Goal: Information Seeking & Learning: Learn about a topic

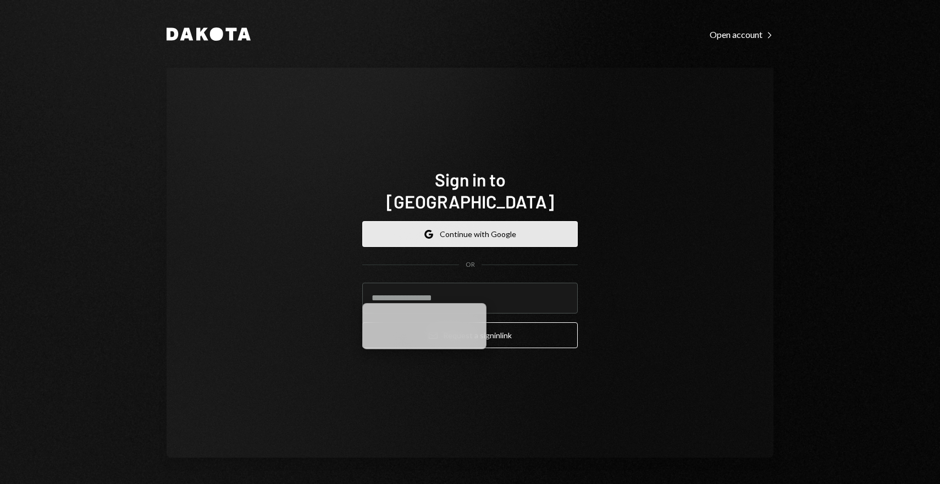
click at [479, 230] on button "Google Continue with Google" at bounding box center [469, 234] width 215 height 26
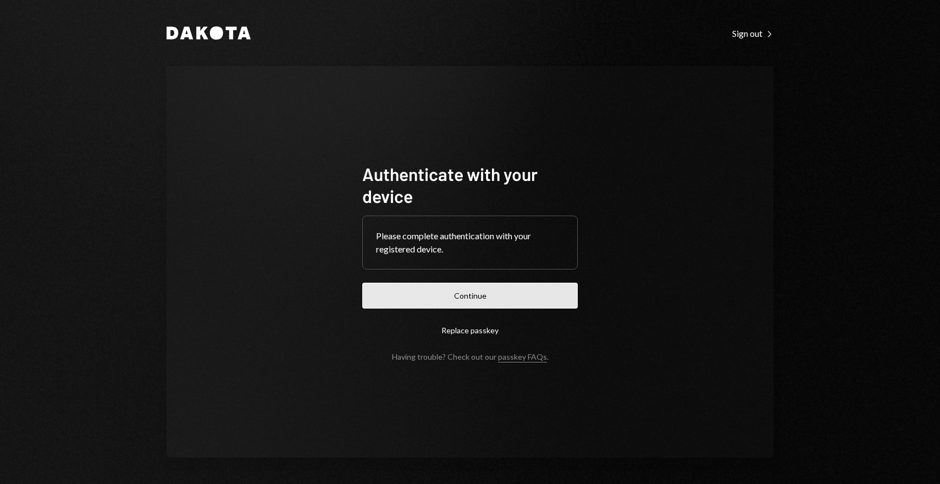
click at [452, 290] on button "Continue" at bounding box center [469, 296] width 215 height 26
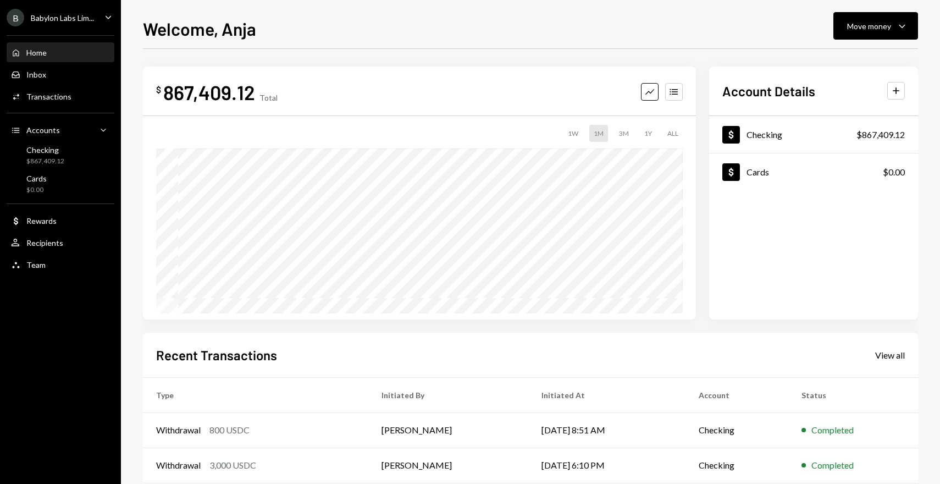
click at [93, 16] on div "Babylon Labs Lim..." at bounding box center [62, 17] width 63 height 9
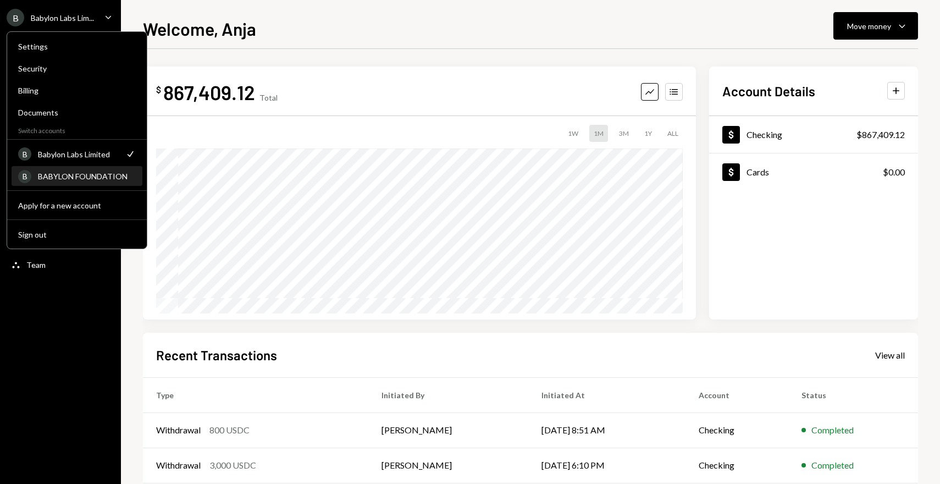
click at [76, 176] on div "BABYLON FOUNDATION" at bounding box center [87, 176] width 98 height 9
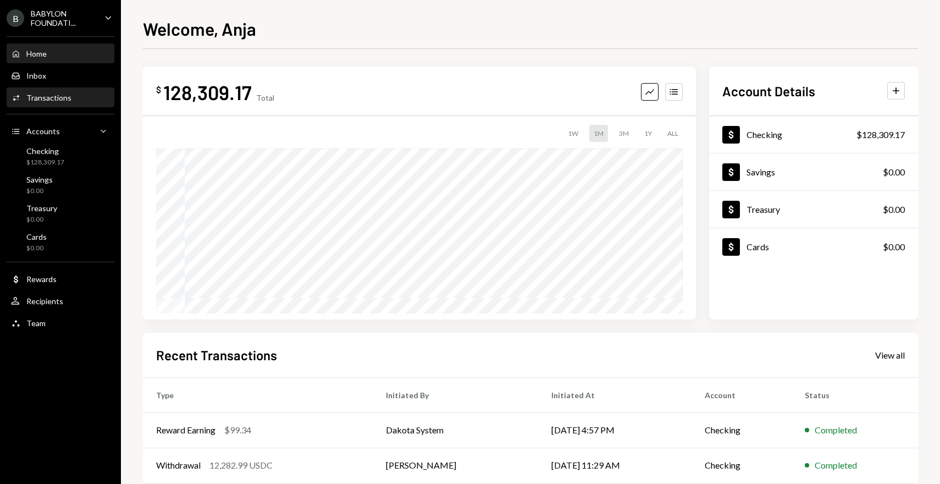
click at [65, 99] on div "Transactions" at bounding box center [48, 97] width 45 height 9
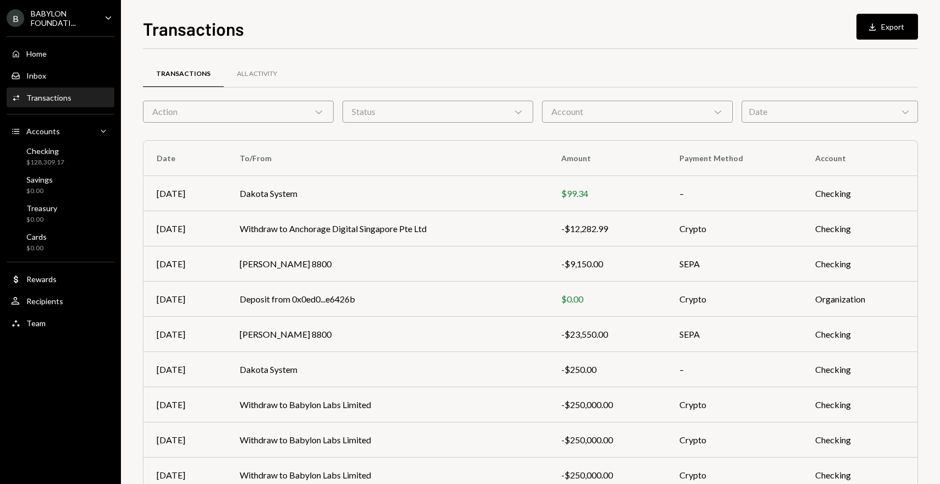
click at [758, 115] on div "Date Chevron Down" at bounding box center [830, 112] width 176 height 22
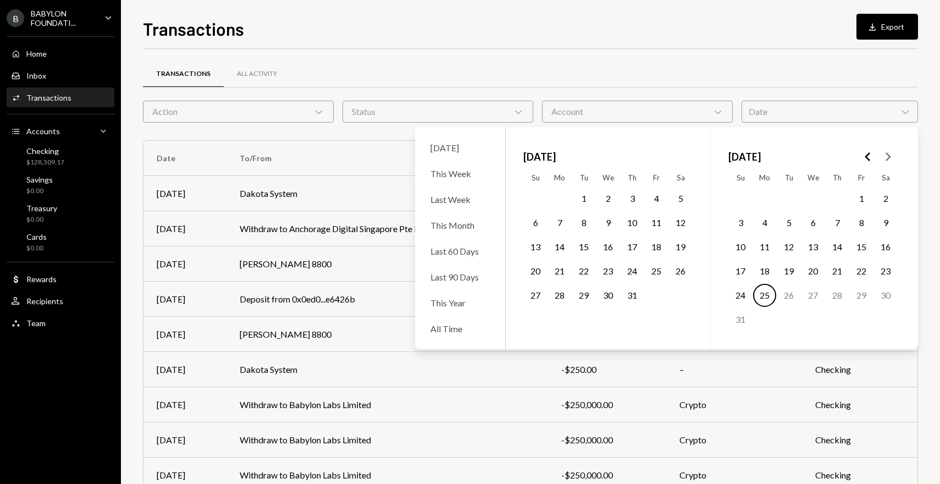
click at [863, 165] on button "Go to the Previous Month" at bounding box center [868, 157] width 20 height 20
click at [866, 158] on icon "Go to the Previous Month" at bounding box center [867, 156] width 13 height 13
click at [815, 278] on button "19" at bounding box center [812, 270] width 23 height 23
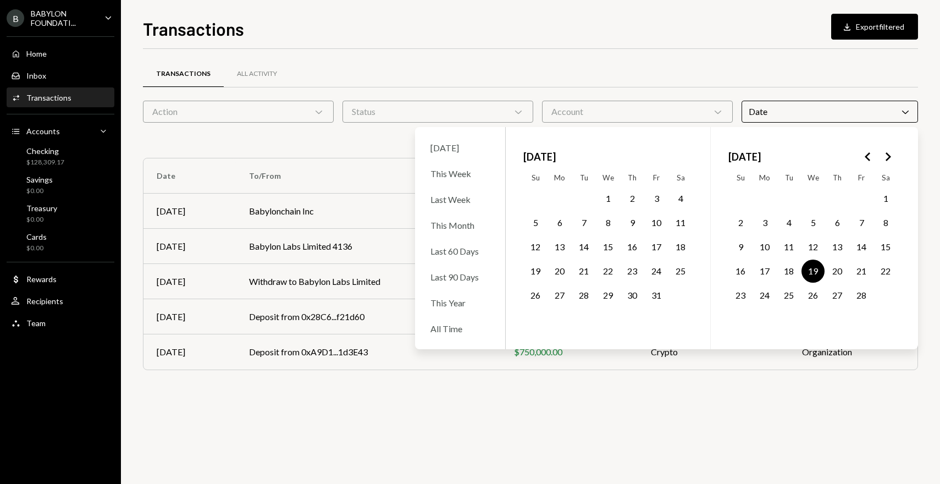
click at [565, 79] on div "Transactions All Activity" at bounding box center [530, 74] width 775 height 28
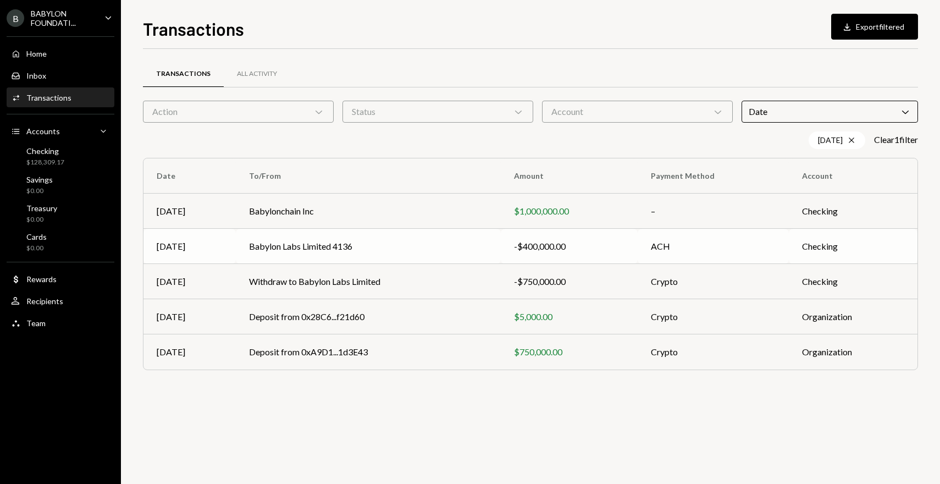
click at [348, 252] on td "Babylon Labs Limited 4136" at bounding box center [368, 246] width 265 height 35
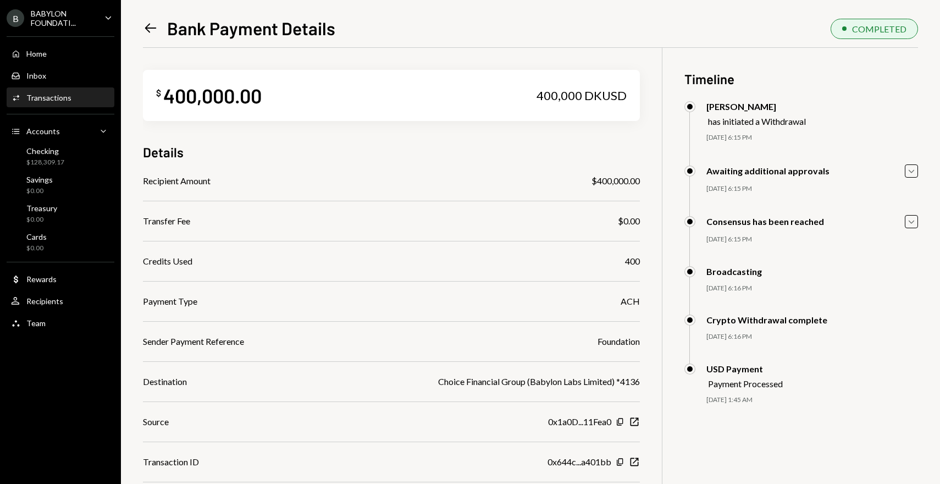
click at [141, 29] on div "Left Arrow Bank Payment Details COMPLETED $ 400,000.00 400,000 DKUSD Details Re…" at bounding box center [530, 242] width 819 height 484
click at [152, 25] on icon "Left Arrow" at bounding box center [150, 27] width 15 height 15
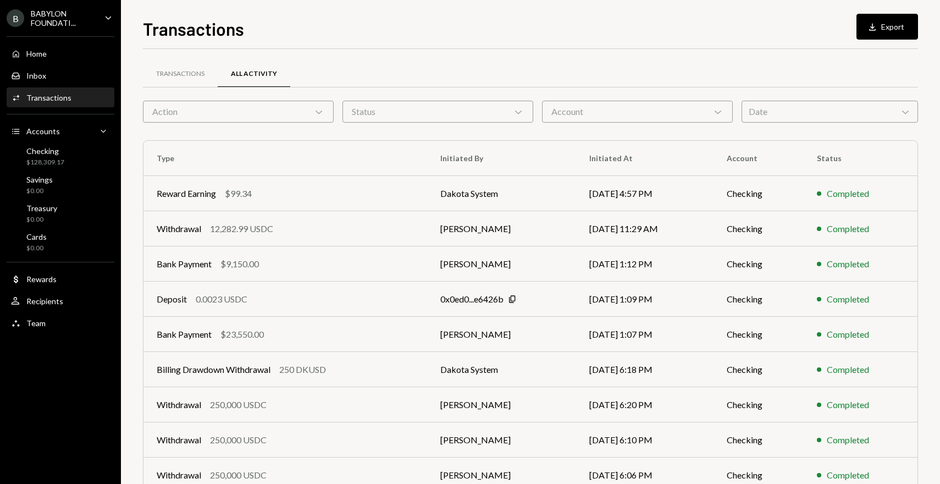
click at [753, 108] on div "Date Chevron Down" at bounding box center [830, 112] width 176 height 22
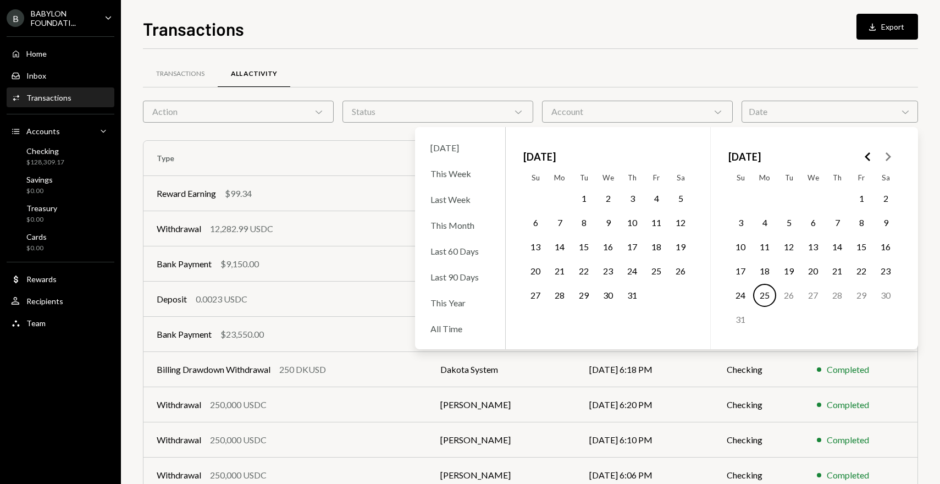
click at [871, 158] on icon "Go to the Previous Month" at bounding box center [867, 156] width 13 height 13
click at [811, 269] on button "19" at bounding box center [812, 270] width 23 height 23
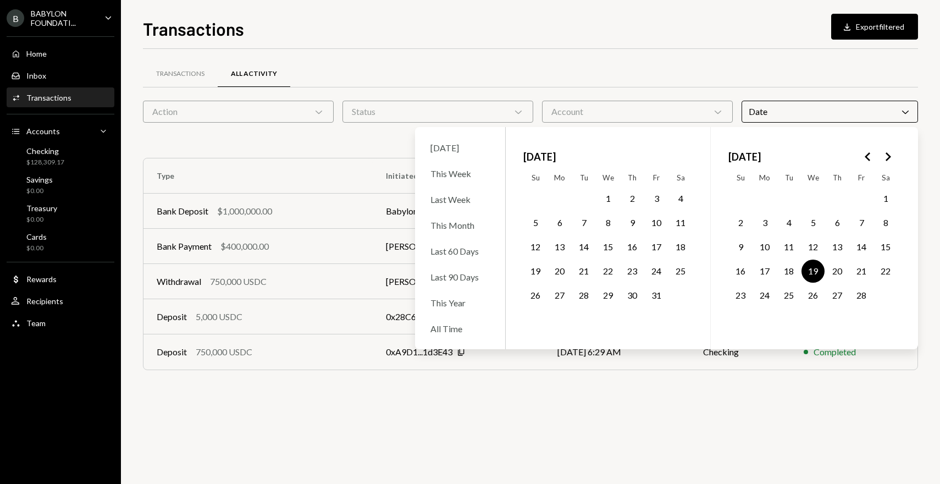
click at [712, 70] on div "Transactions All Activity" at bounding box center [530, 74] width 775 height 28
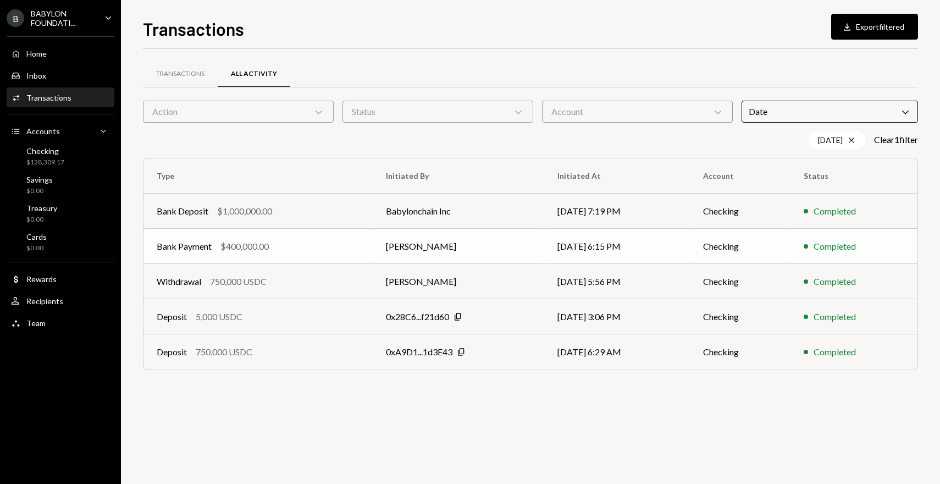
click at [388, 246] on td "[PERSON_NAME]" at bounding box center [459, 246] width 172 height 35
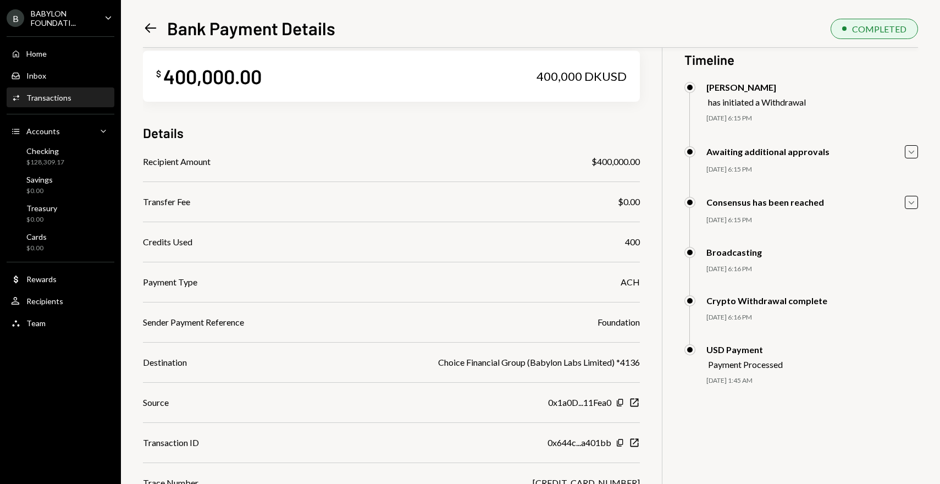
scroll to position [21, 0]
click at [67, 10] on div "BABYLON FOUNDATI..." at bounding box center [63, 18] width 65 height 19
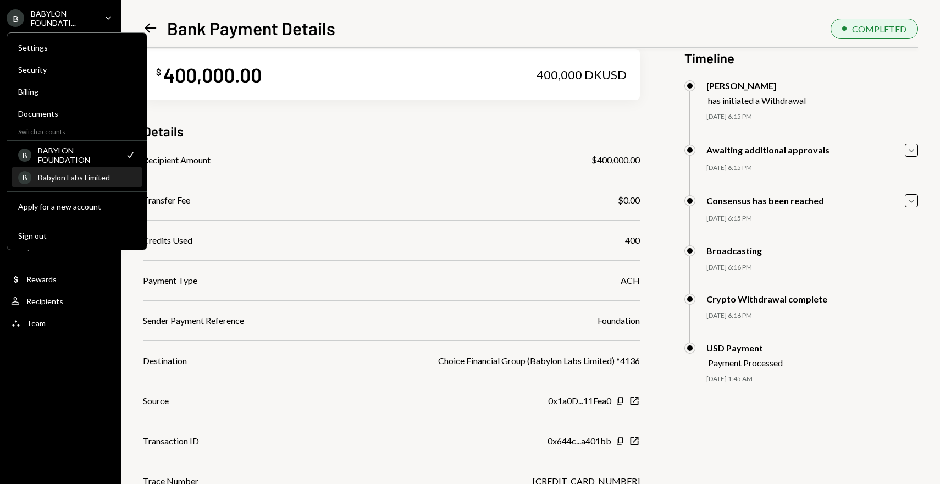
click at [82, 184] on div "B Babylon Labs Limited" at bounding box center [77, 177] width 118 height 19
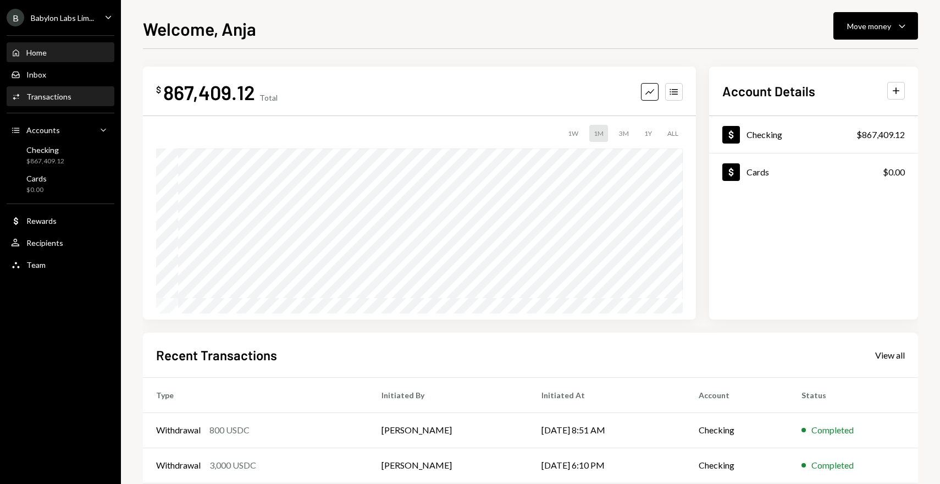
click at [71, 101] on div "Activities Transactions" at bounding box center [60, 96] width 99 height 19
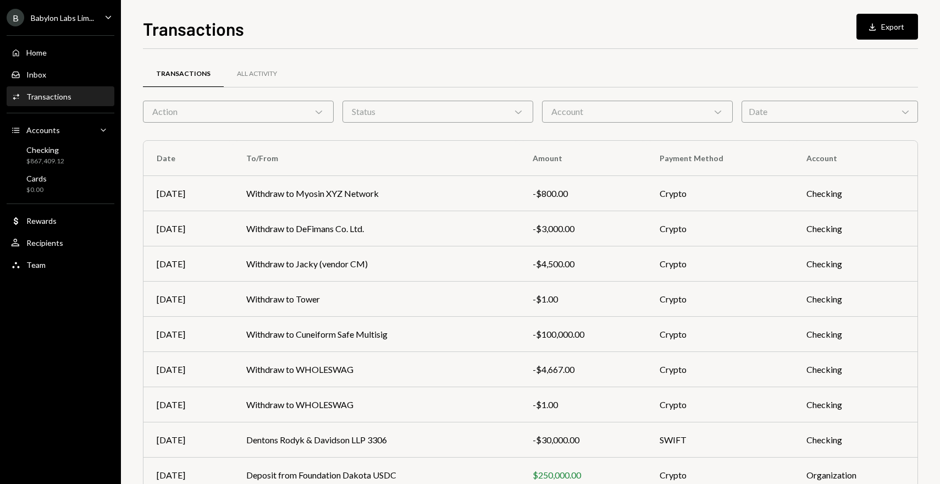
click at [766, 119] on div "Date Chevron Down" at bounding box center [830, 112] width 176 height 22
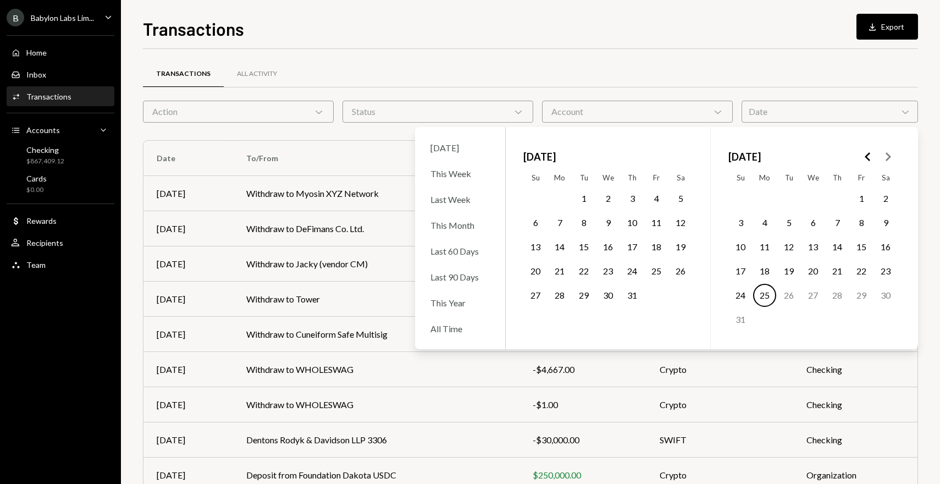
click at [866, 164] on button "Go to the Previous Month" at bounding box center [868, 157] width 20 height 20
click at [539, 268] on button "19" at bounding box center [535, 270] width 23 height 23
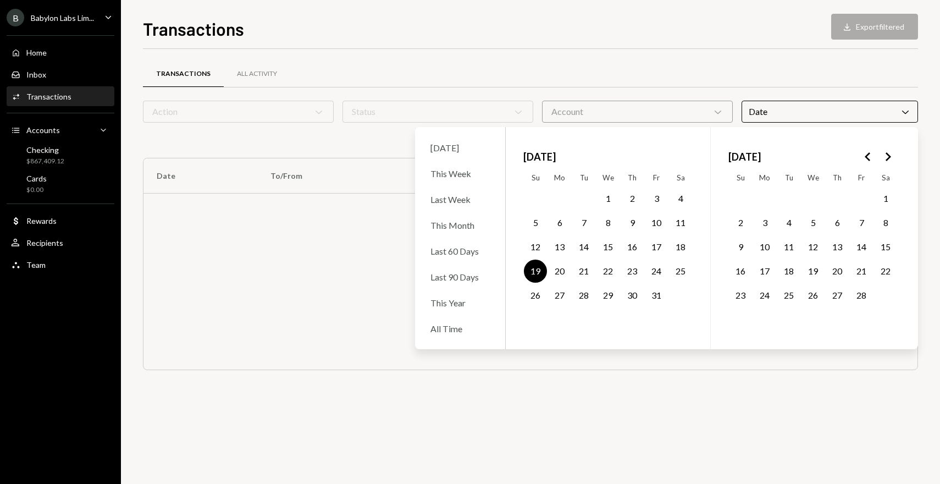
click at [821, 270] on button "19" at bounding box center [812, 270] width 23 height 23
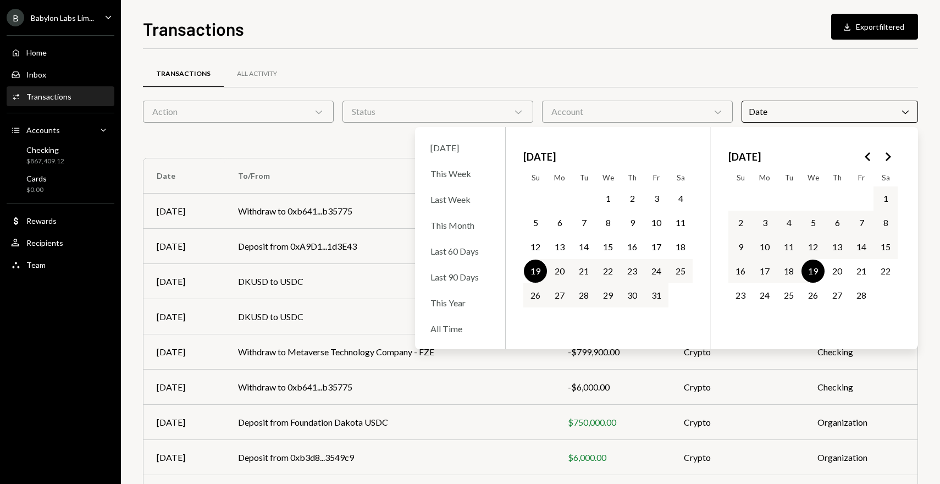
click at [540, 270] on button "19" at bounding box center [535, 270] width 23 height 23
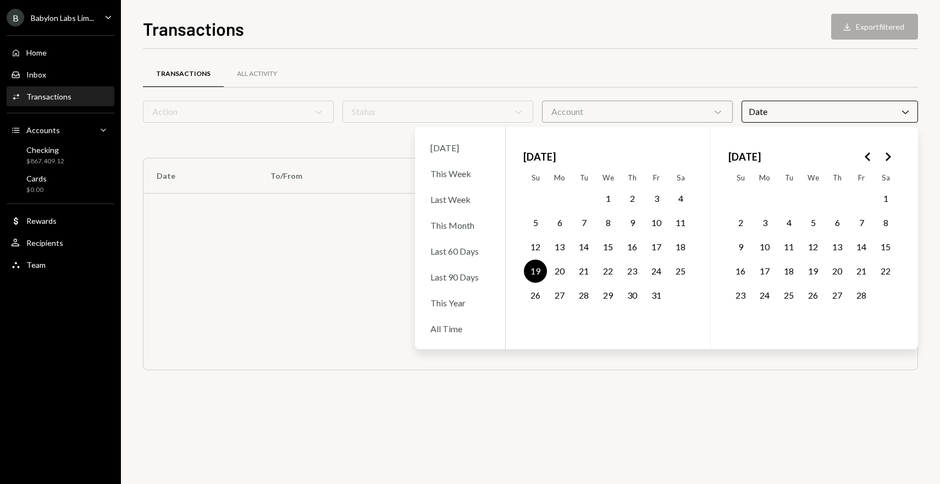
click at [528, 275] on button "19" at bounding box center [535, 270] width 23 height 23
click at [813, 275] on button "19" at bounding box center [812, 270] width 23 height 23
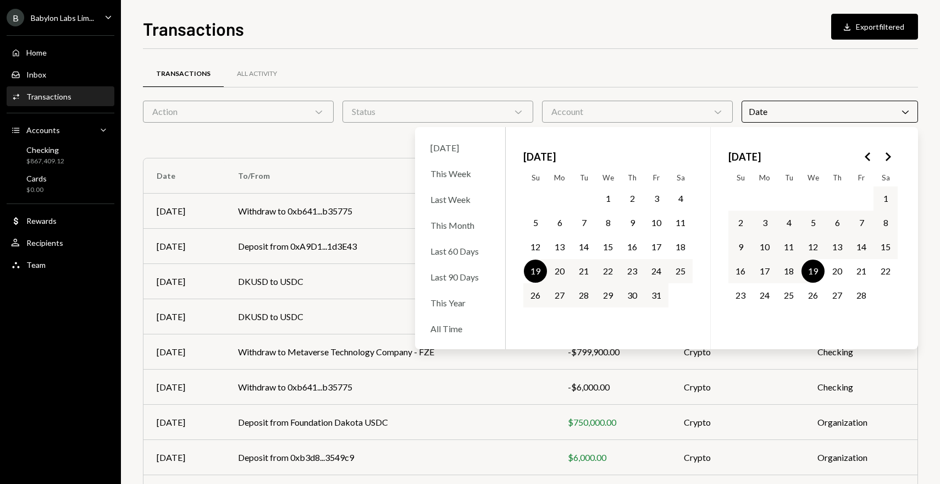
click at [813, 274] on button "19" at bounding box center [812, 270] width 23 height 23
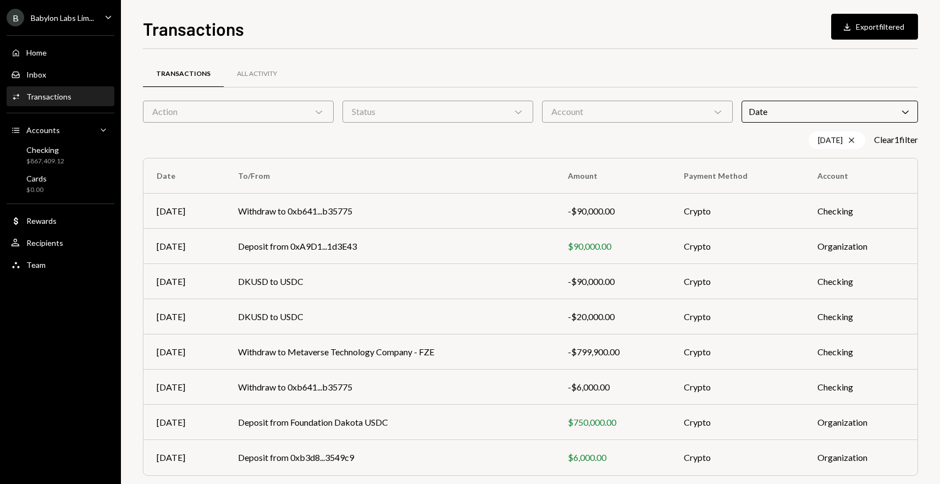
click at [551, 71] on div "Transactions All Activity" at bounding box center [530, 74] width 775 height 28
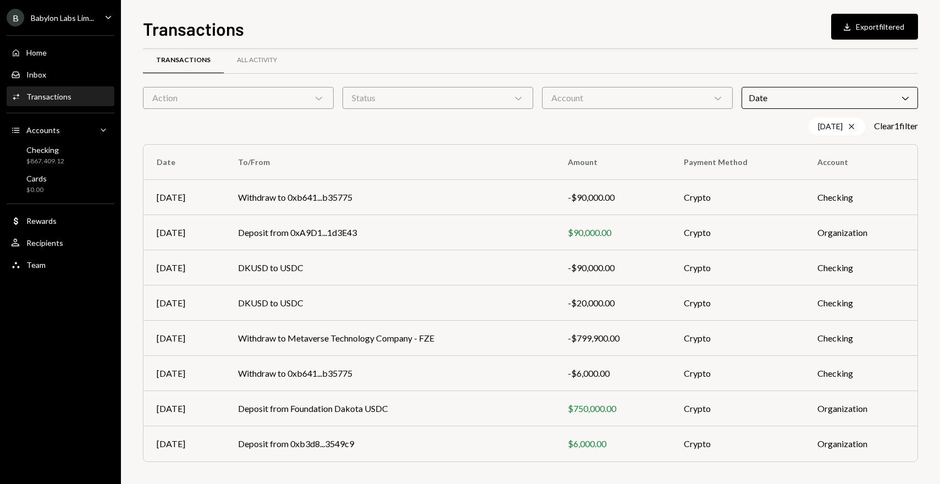
click at [787, 99] on div "Date Chevron Down" at bounding box center [830, 98] width 176 height 22
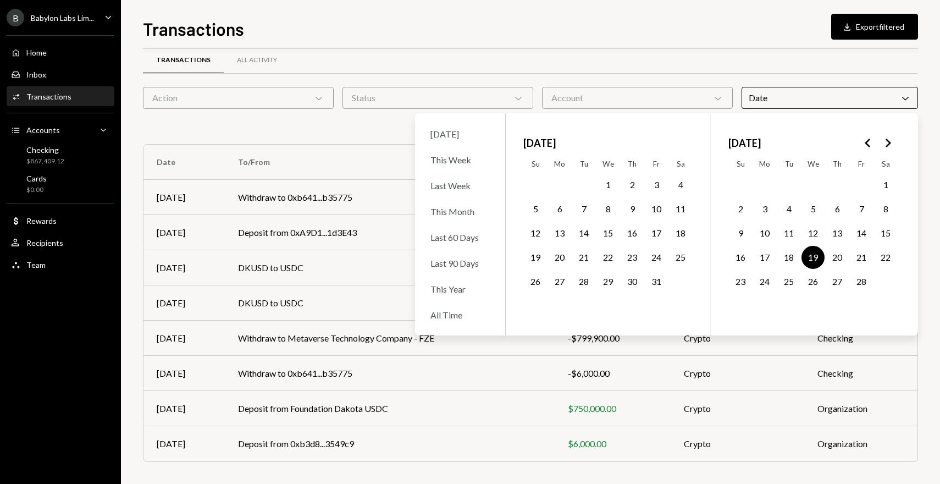
click at [787, 259] on button "18" at bounding box center [788, 257] width 23 height 23
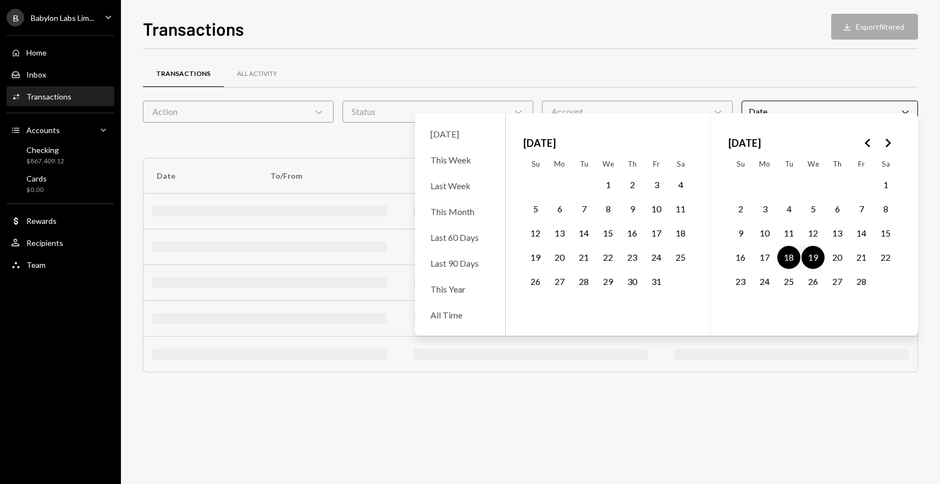
scroll to position [0, 0]
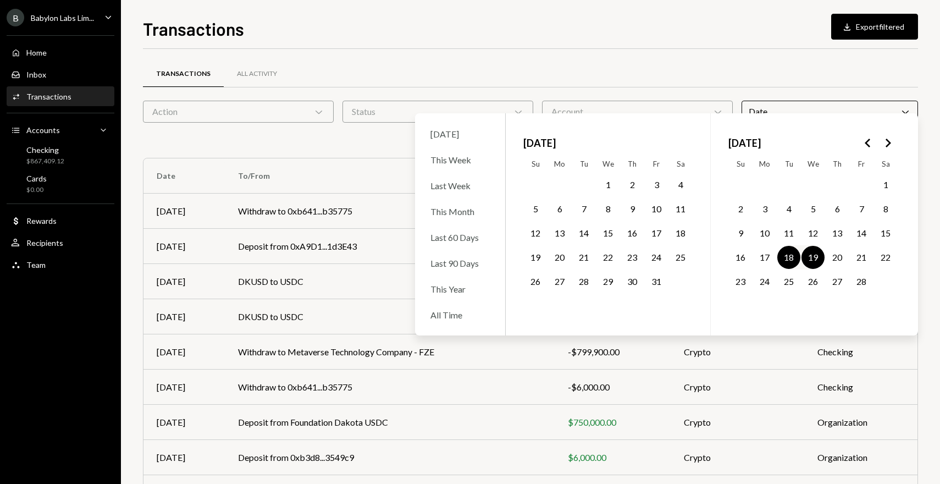
click at [838, 262] on button "20" at bounding box center [837, 257] width 23 height 23
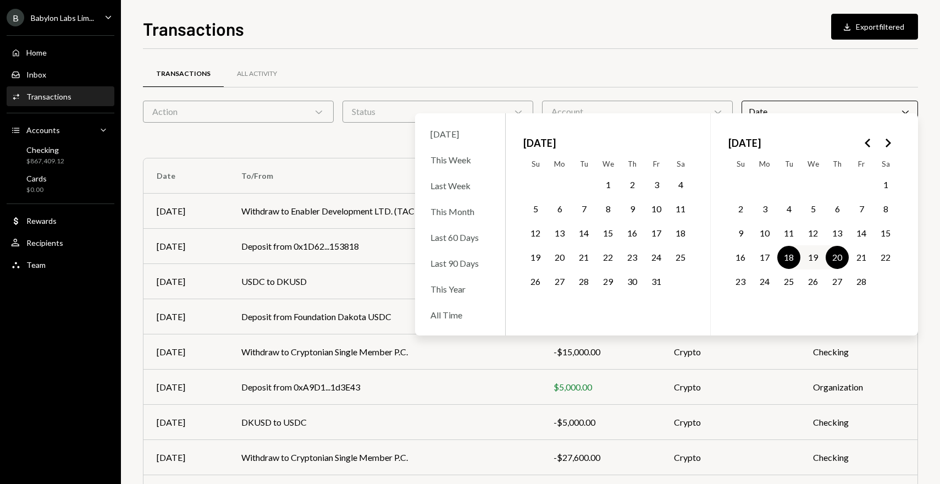
click at [712, 25] on div "Transactions Download Export filtered" at bounding box center [530, 27] width 775 height 24
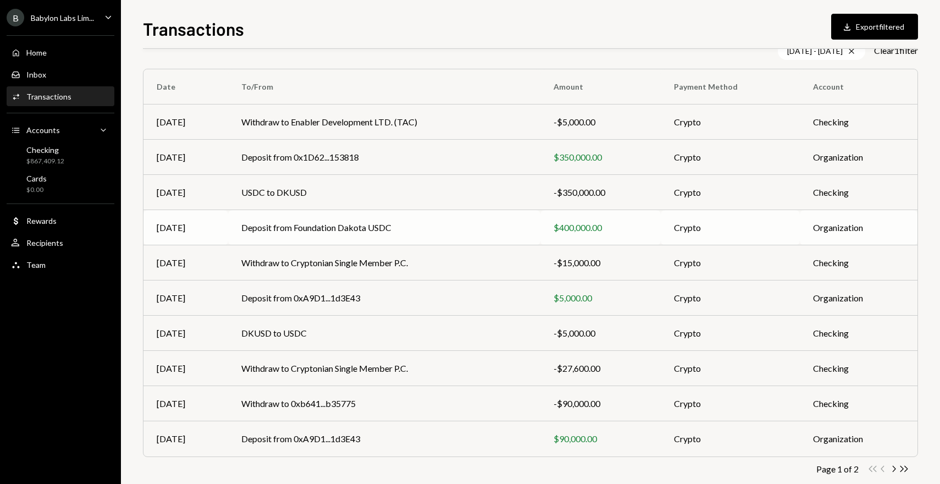
scroll to position [108, 0]
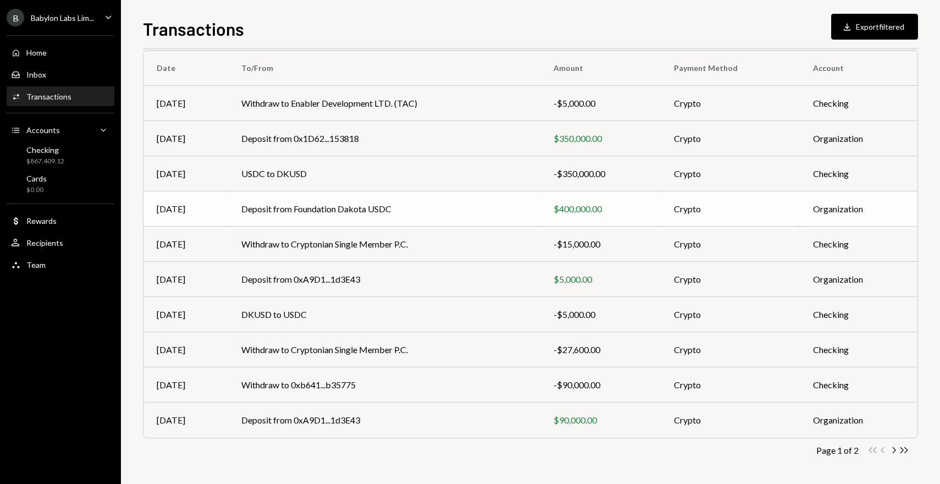
click at [439, 213] on td "Deposit from Foundation Dakota USDC" at bounding box center [384, 208] width 312 height 35
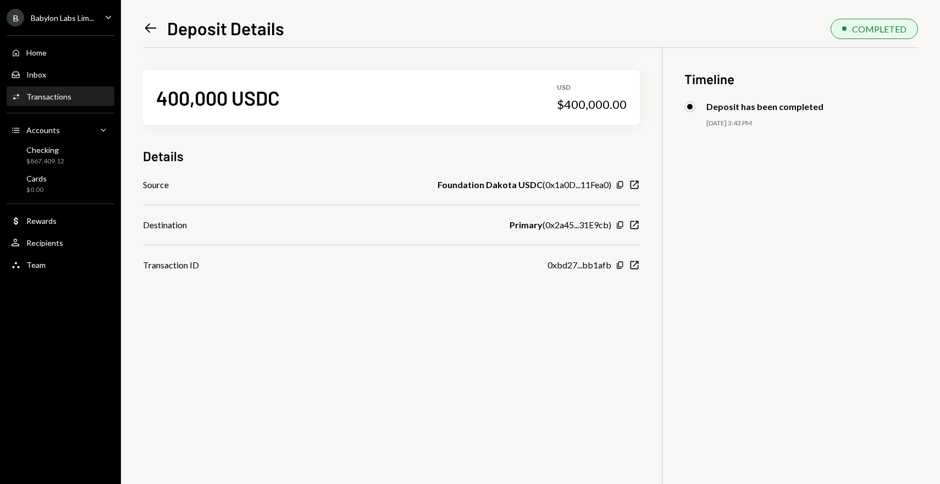
click at [88, 15] on div "Babylon Labs Lim..." at bounding box center [62, 17] width 63 height 9
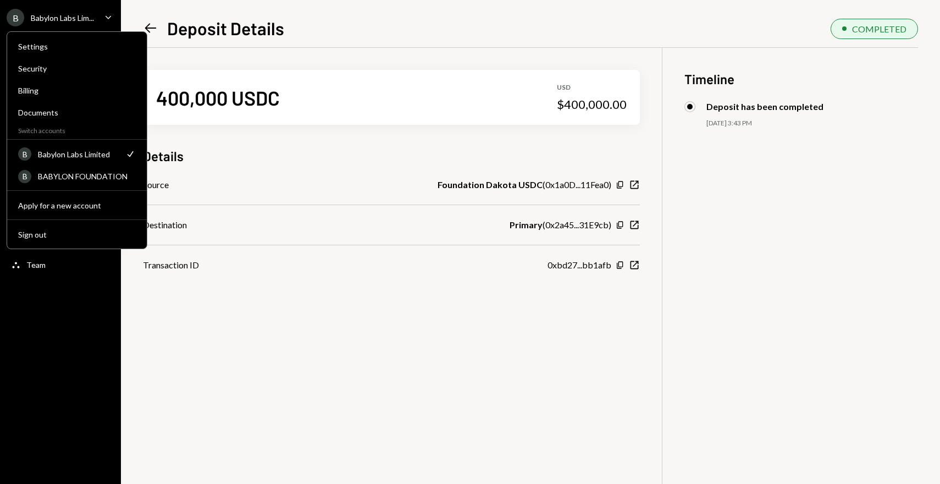
click at [210, 6] on div "Left Arrow Deposit Details COMPLETED 400,000 USDC USD $400,000.00 Details Sourc…" at bounding box center [530, 242] width 819 height 484
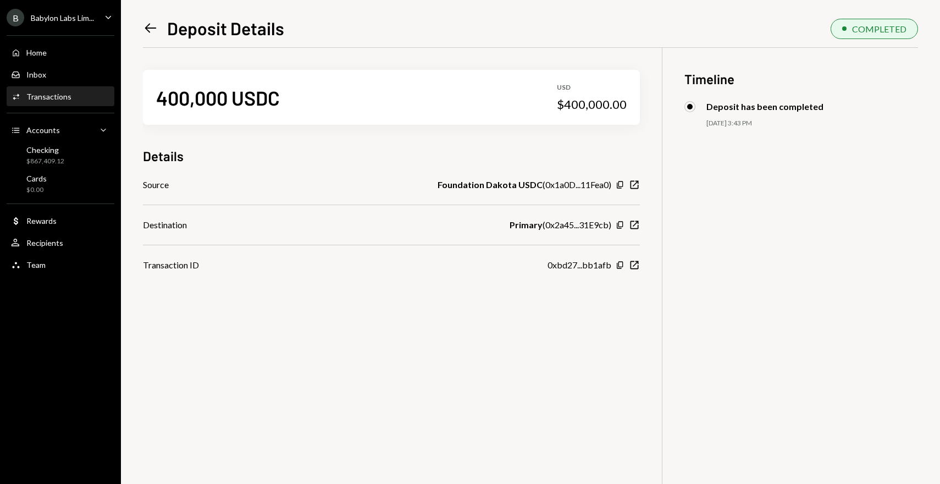
click at [147, 30] on icon at bounding box center [151, 28] width 12 height 9
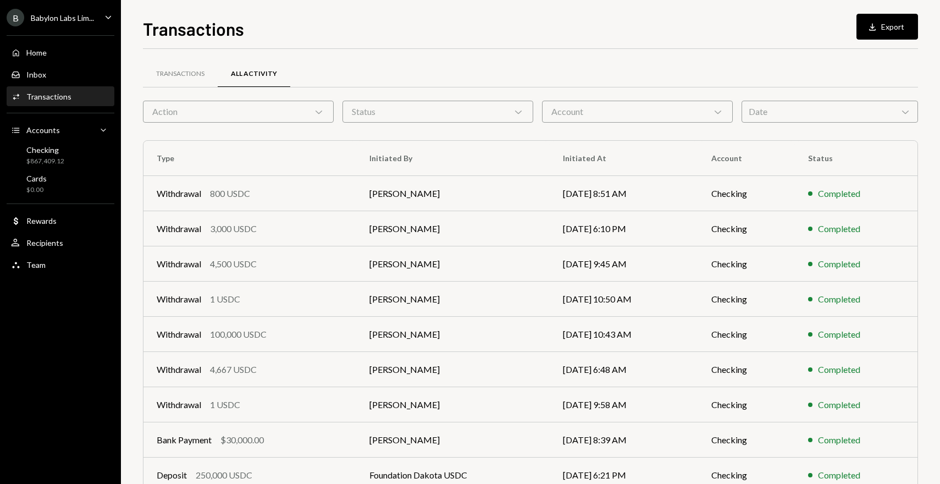
click at [766, 114] on div "Date Chevron Down" at bounding box center [830, 112] width 176 height 22
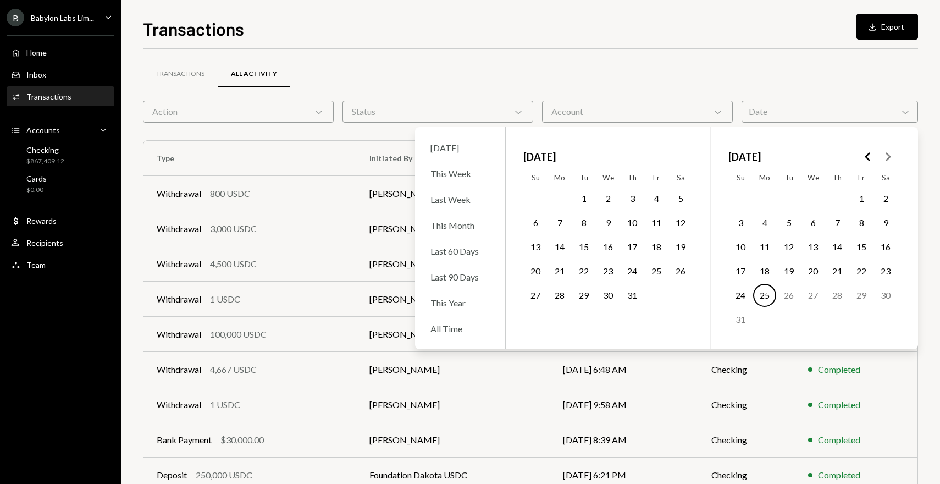
click at [869, 156] on icon "Go to the Previous Month" at bounding box center [867, 156] width 13 height 13
click at [884, 157] on icon "Go to the Next Month" at bounding box center [887, 156] width 13 height 13
click at [813, 269] on button "23" at bounding box center [812, 270] width 23 height 23
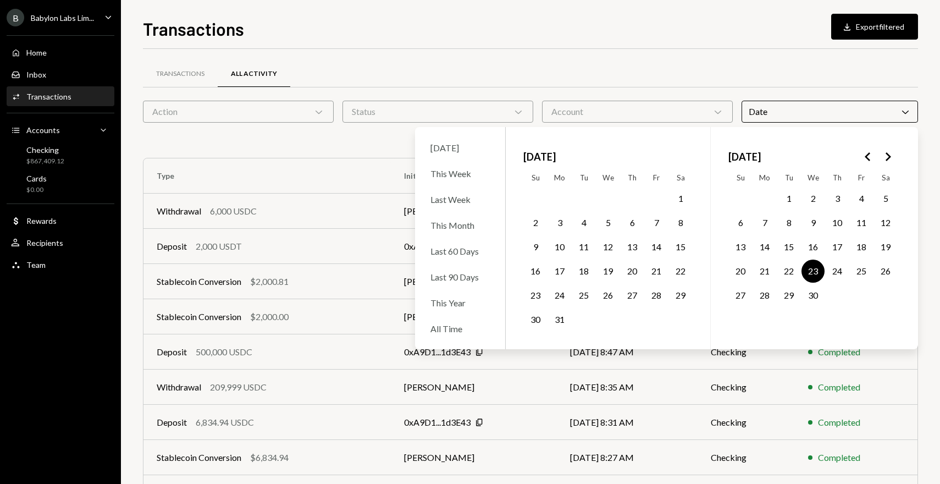
click at [709, 90] on div "Transactions All Activity" at bounding box center [530, 80] width 775 height 41
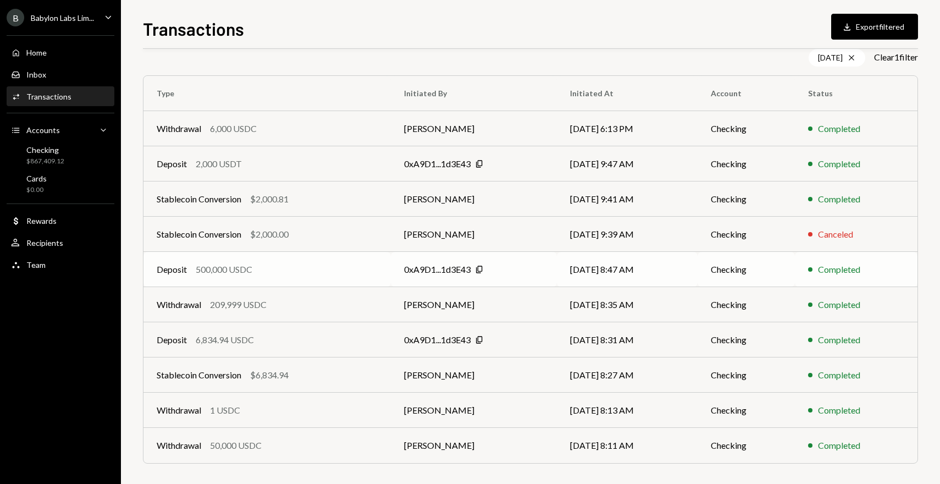
scroll to position [84, 0]
click at [430, 267] on div "0xA9D1...1d3E43" at bounding box center [437, 267] width 67 height 13
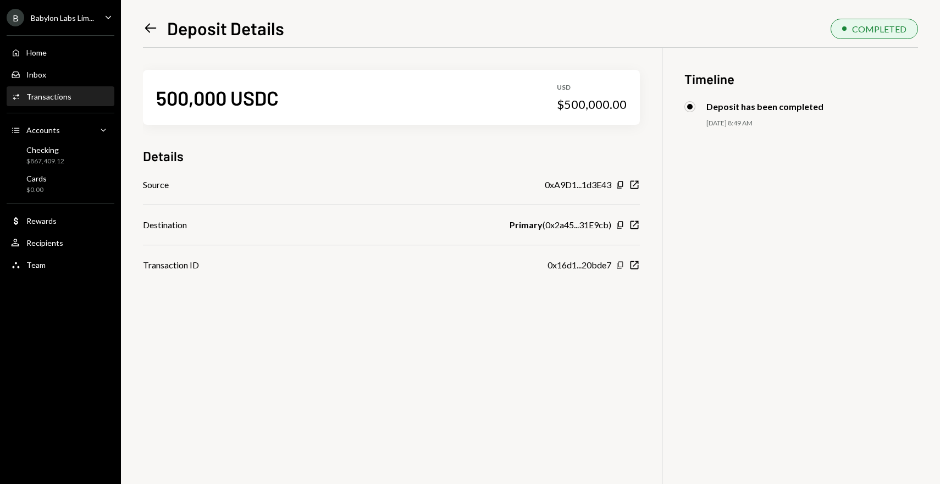
click at [618, 265] on icon "button" at bounding box center [620, 264] width 6 height 7
click at [109, 18] on icon "Main" at bounding box center [108, 16] width 5 height 3
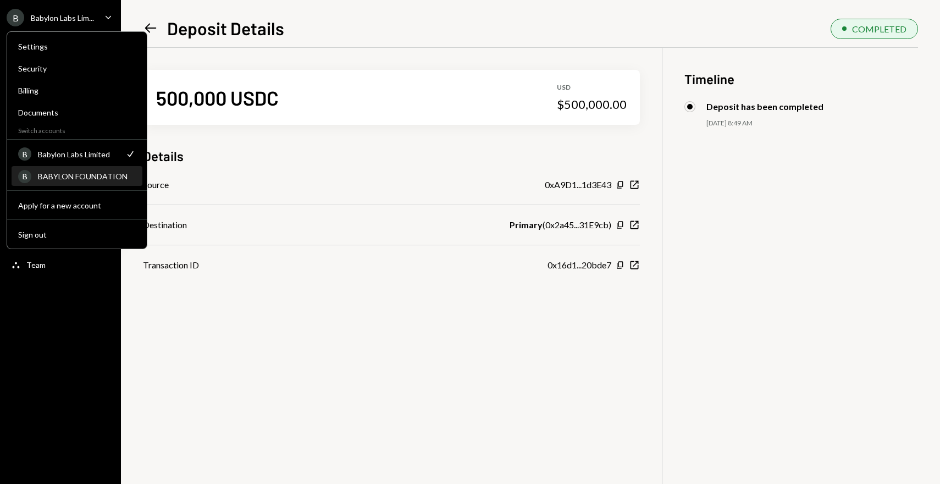
click at [93, 174] on div "BABYLON FOUNDATION" at bounding box center [87, 176] width 98 height 9
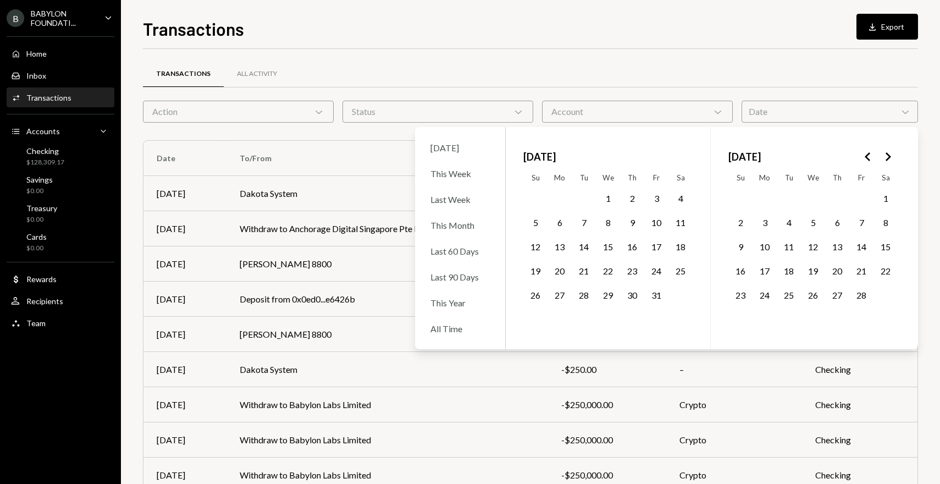
click at [884, 153] on icon "Go to the Next Month" at bounding box center [887, 156] width 13 height 13
click at [816, 265] on button "23" at bounding box center [812, 270] width 23 height 23
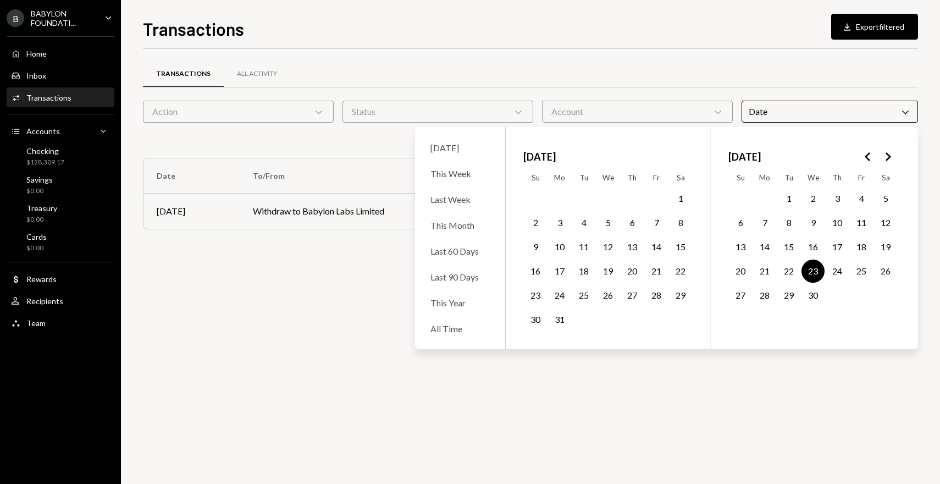
click at [640, 60] on div "Transactions All Activity" at bounding box center [530, 74] width 775 height 28
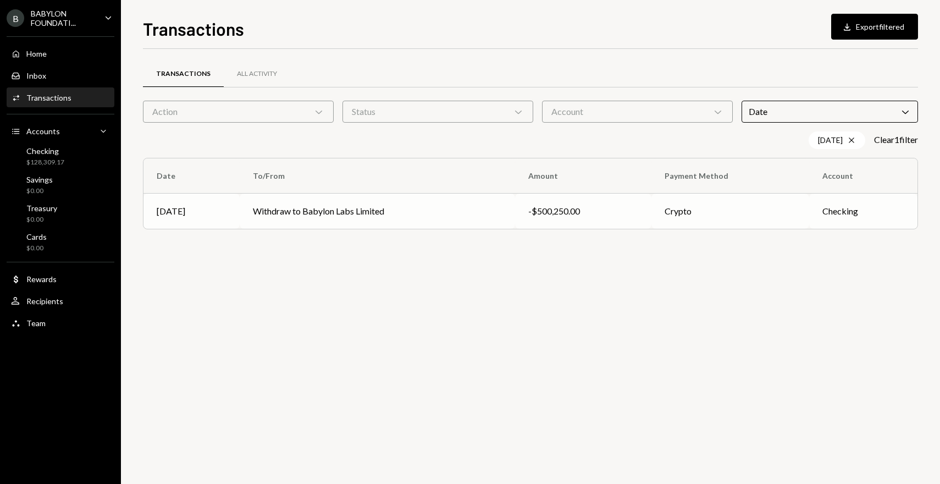
click at [371, 211] on td "Withdraw to Babylon Labs Limited" at bounding box center [377, 210] width 275 height 35
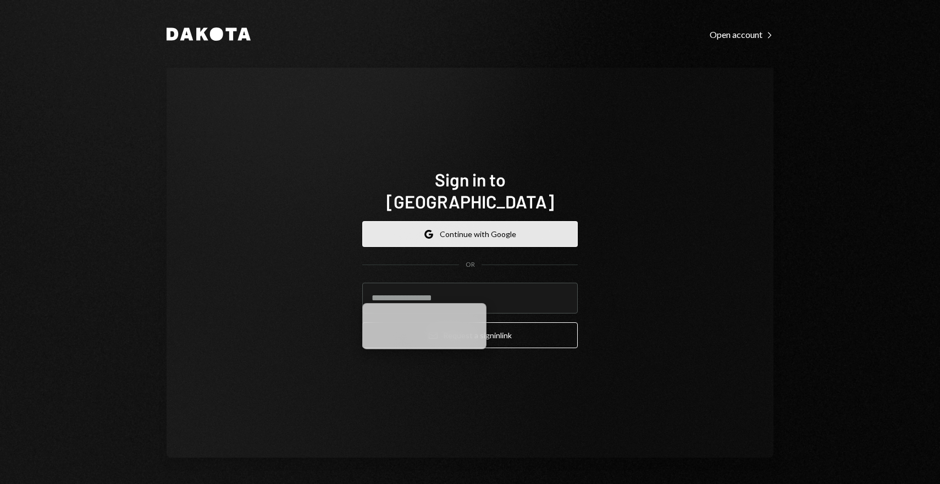
click at [496, 229] on button "Google Continue with Google" at bounding box center [469, 234] width 215 height 26
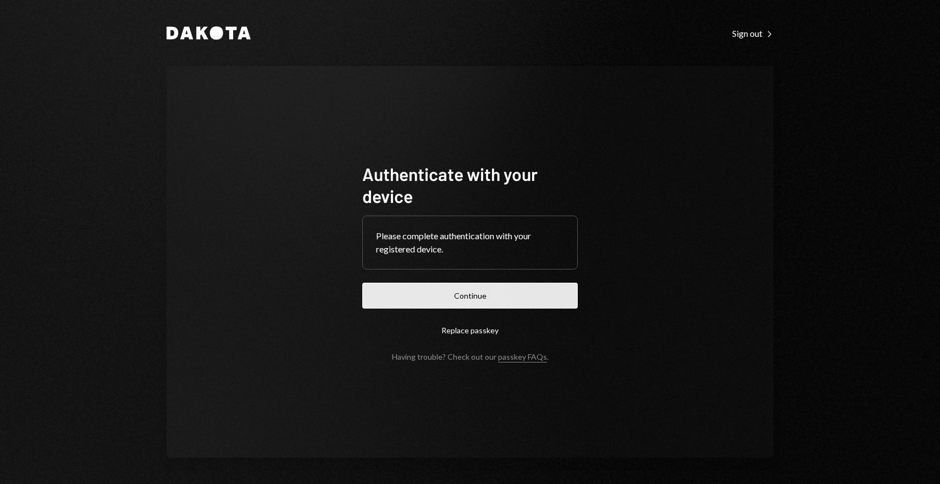
click at [467, 294] on button "Continue" at bounding box center [469, 296] width 215 height 26
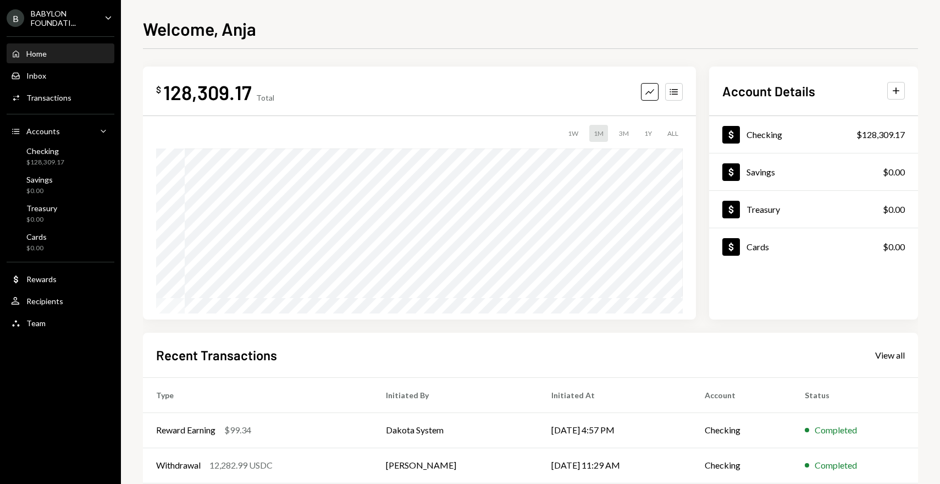
click at [76, 108] on div "Home Home Inbox Inbox Activities Transactions Accounts Accounts Caret Down Chec…" at bounding box center [60, 182] width 121 height 305
click at [70, 101] on div "Activities Transactions" at bounding box center [60, 98] width 99 height 10
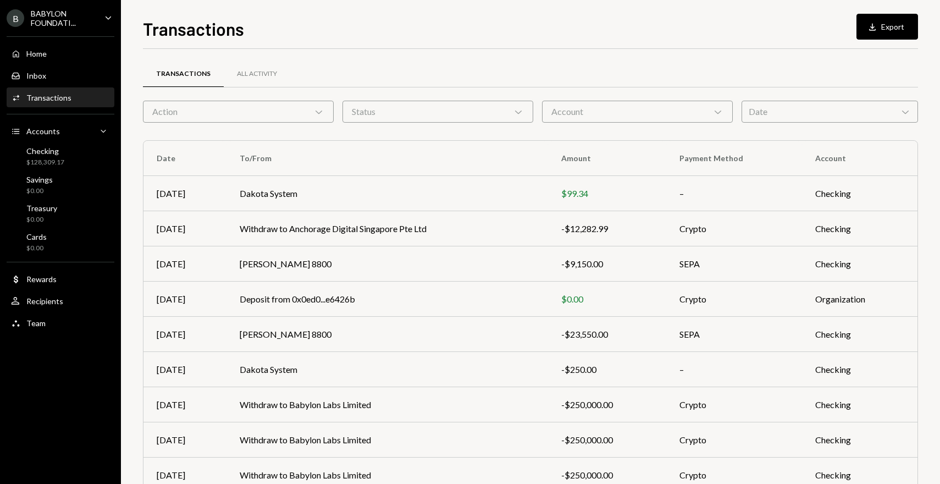
click at [755, 111] on div "Date Chevron Down" at bounding box center [830, 112] width 176 height 22
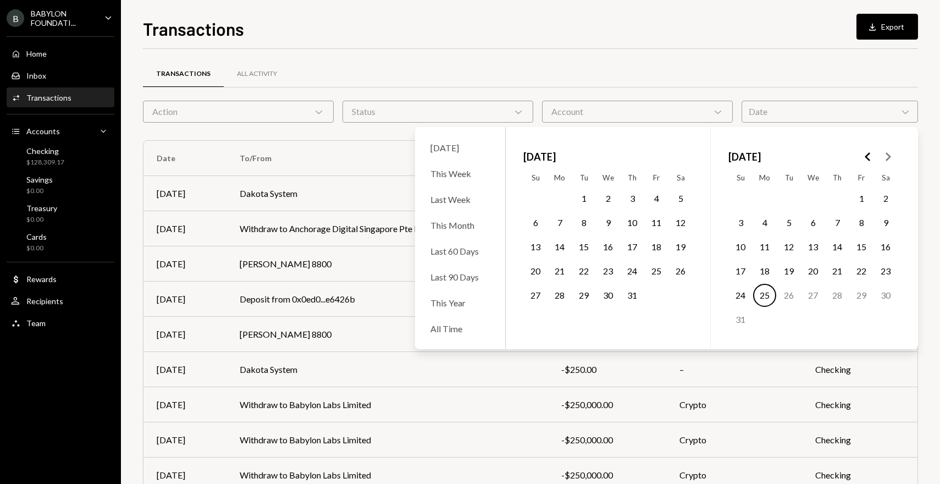
click at [868, 154] on icon "Go to the Previous Month" at bounding box center [867, 156] width 13 height 13
click at [863, 221] on button "11" at bounding box center [861, 222] width 23 height 23
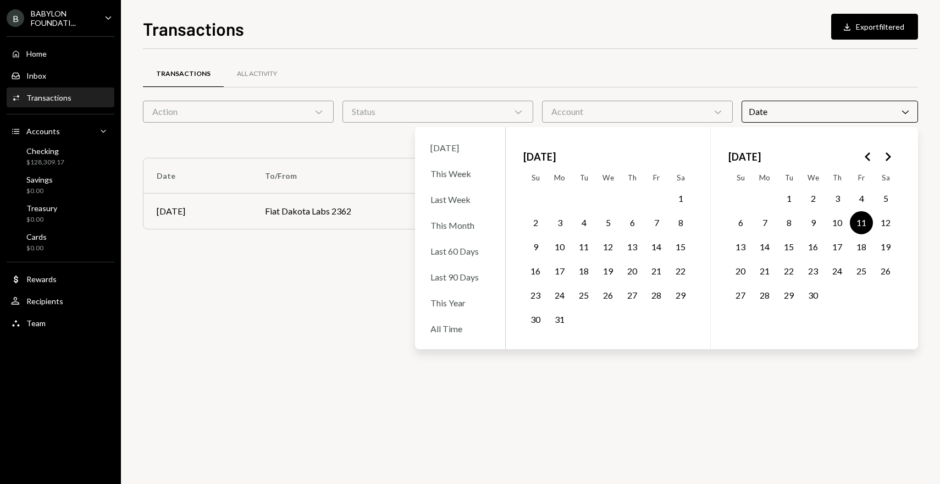
click at [793, 247] on button "15" at bounding box center [788, 246] width 23 height 23
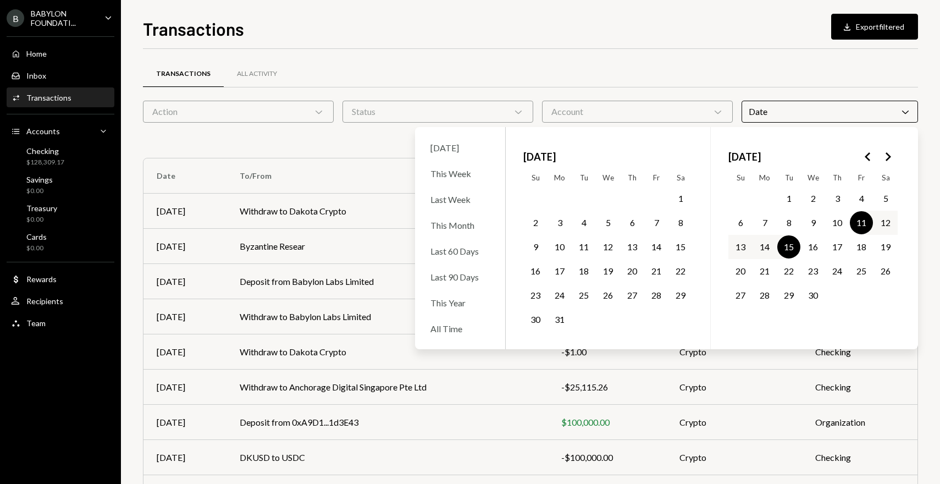
click at [729, 82] on div "Transactions All Activity" at bounding box center [530, 74] width 775 height 28
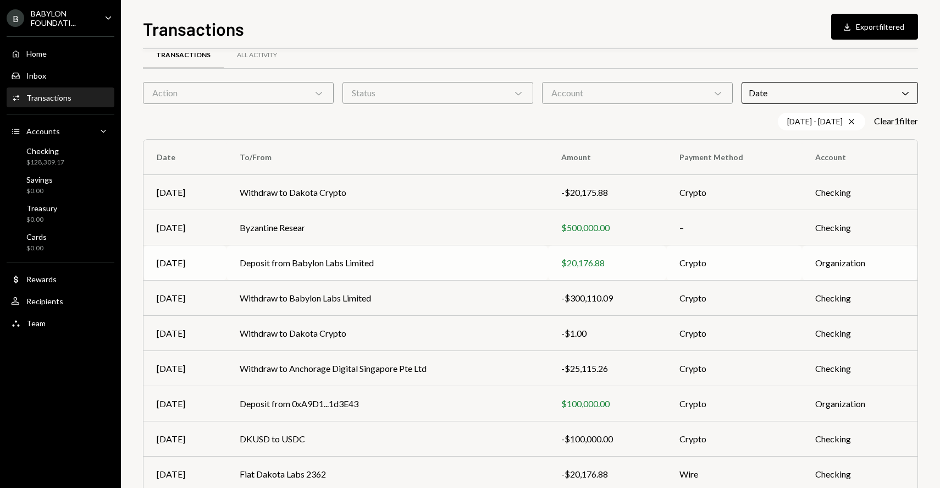
scroll to position [45, 0]
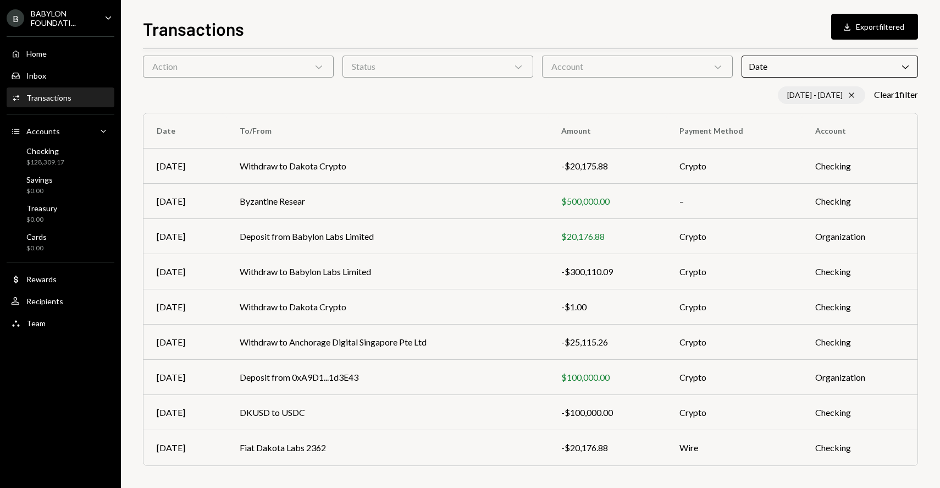
click at [811, 97] on div "04/11/25 - 04/15/25 Cross" at bounding box center [821, 95] width 87 height 18
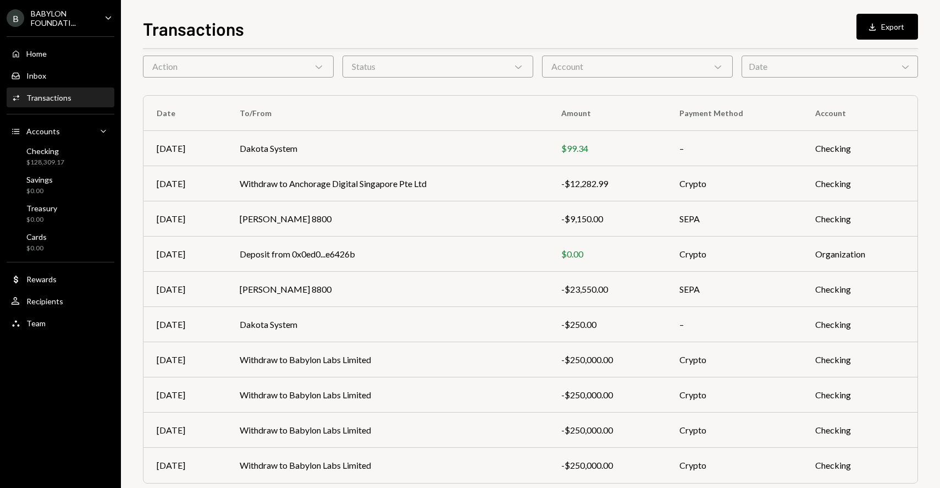
click at [825, 78] on div "Transactions All Activity Action Chevron Down Status Chevron Down Account Chevr…" at bounding box center [530, 274] width 775 height 507
click at [817, 75] on div "Date Chevron Down" at bounding box center [830, 67] width 176 height 22
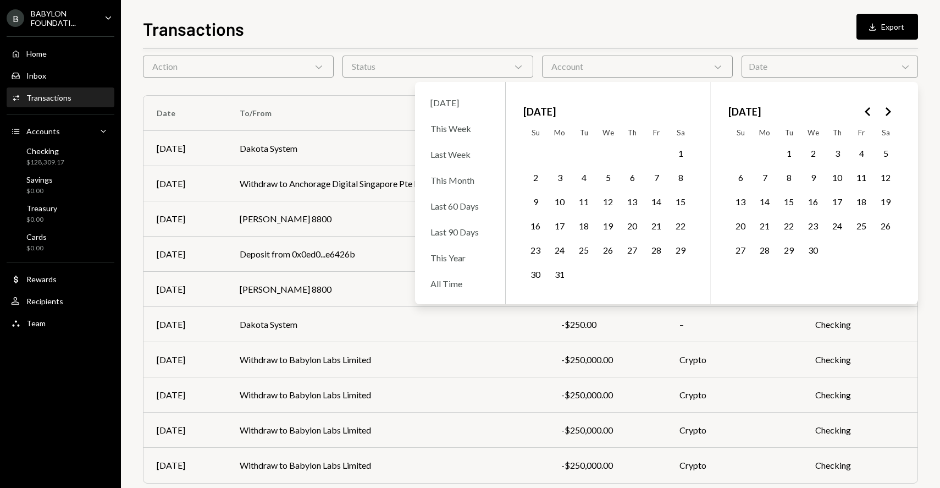
click at [741, 200] on button "13" at bounding box center [740, 201] width 23 height 23
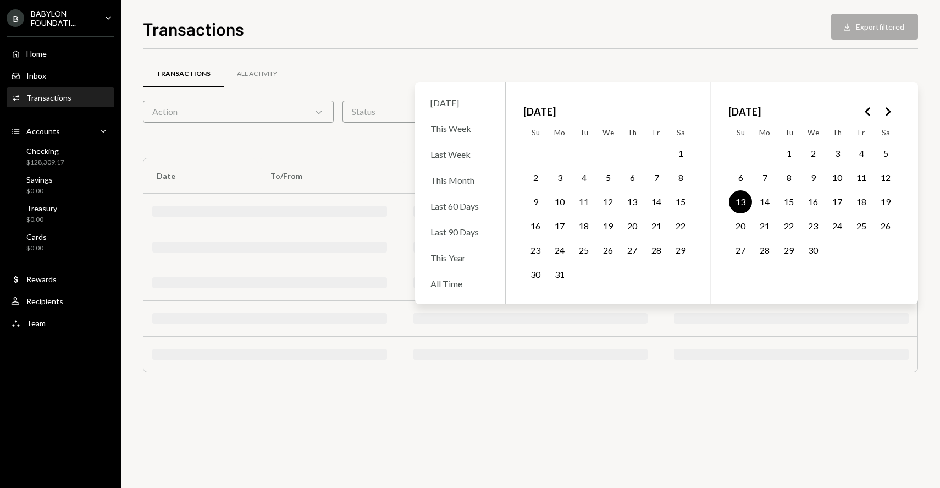
scroll to position [0, 0]
click at [842, 198] on button "17" at bounding box center [837, 201] width 23 height 23
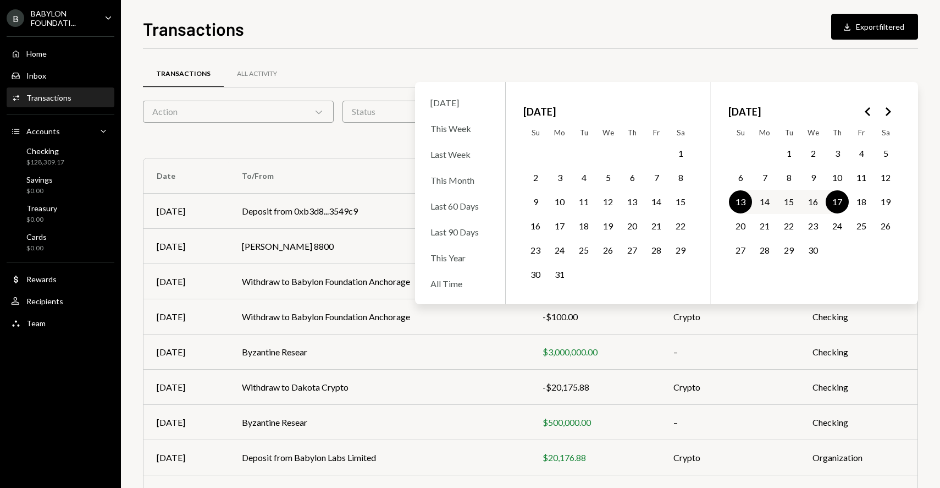
click at [859, 180] on button "11" at bounding box center [861, 177] width 23 height 23
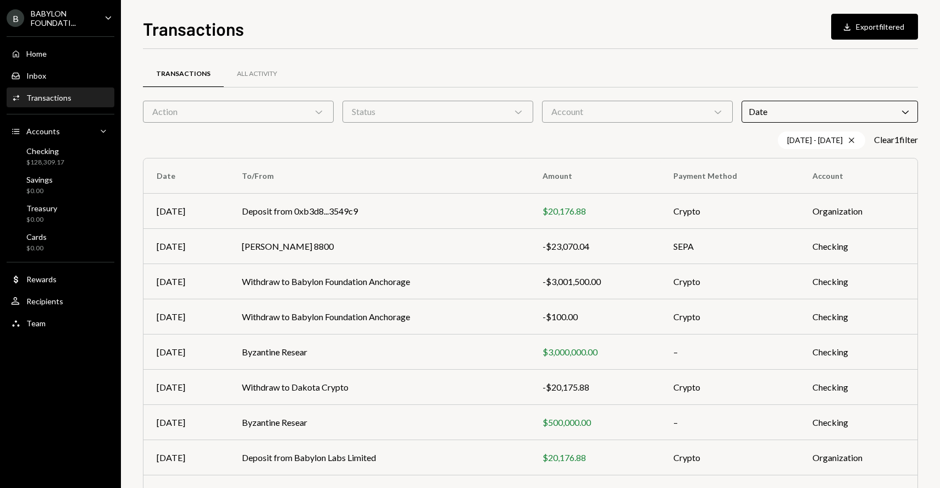
click at [735, 59] on div "Transactions All Activity Action Chevron Down Status Chevron Down Account Chevr…" at bounding box center [530, 320] width 775 height 543
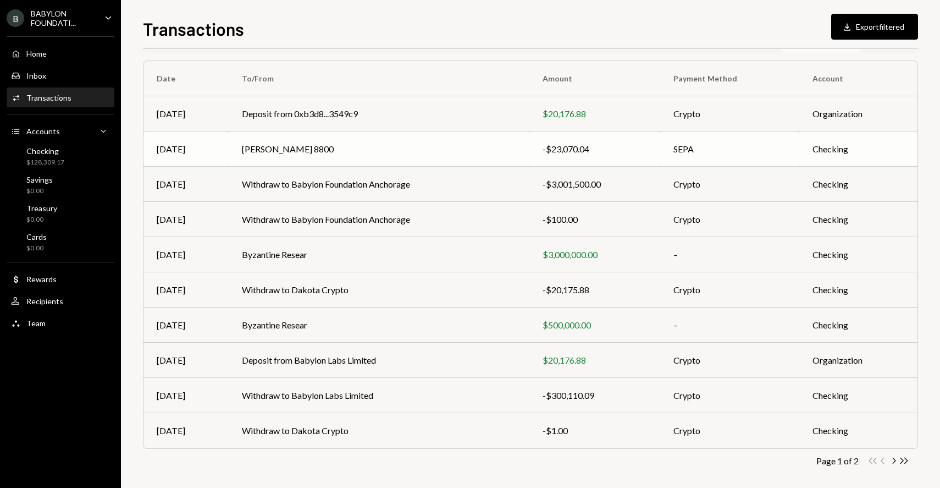
scroll to position [104, 0]
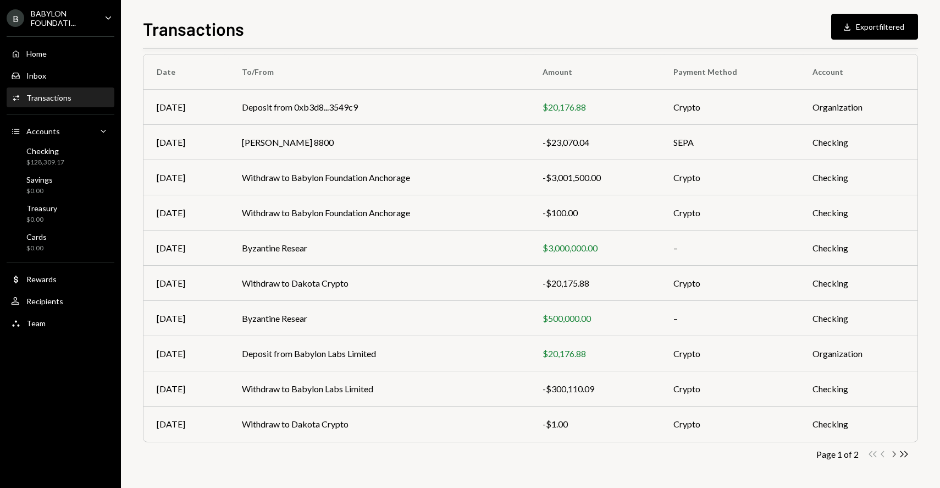
click at [892, 452] on icon "Chevron Right" at bounding box center [893, 454] width 10 height 10
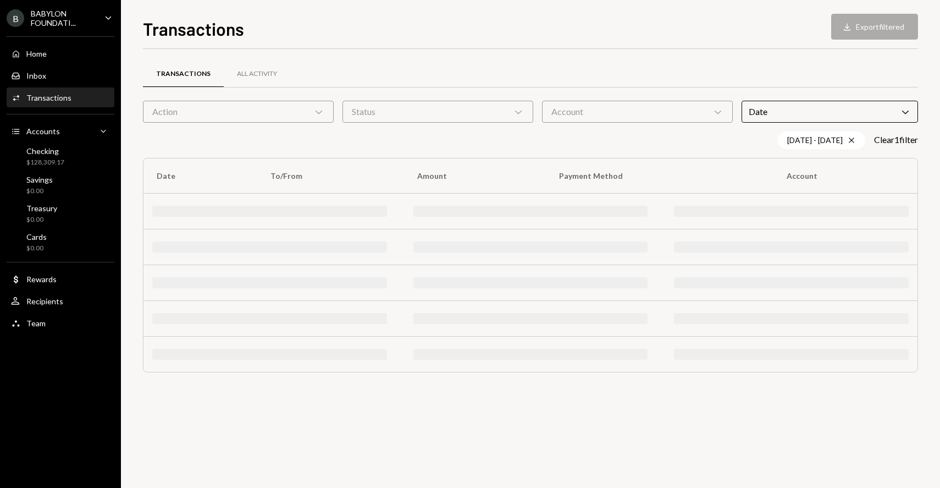
scroll to position [0, 0]
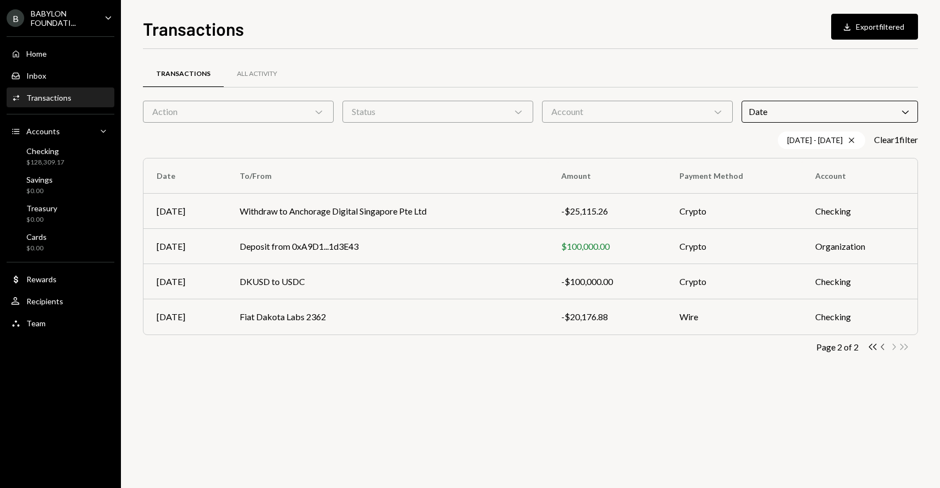
click at [882, 344] on icon "Chevron Left" at bounding box center [883, 346] width 10 height 10
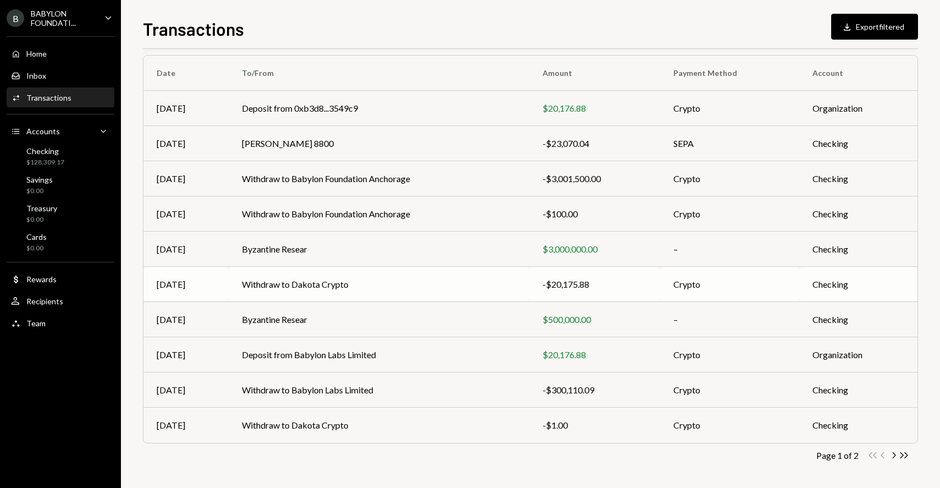
scroll to position [104, 0]
click at [534, 283] on td "-$20,175.88" at bounding box center [594, 282] width 131 height 35
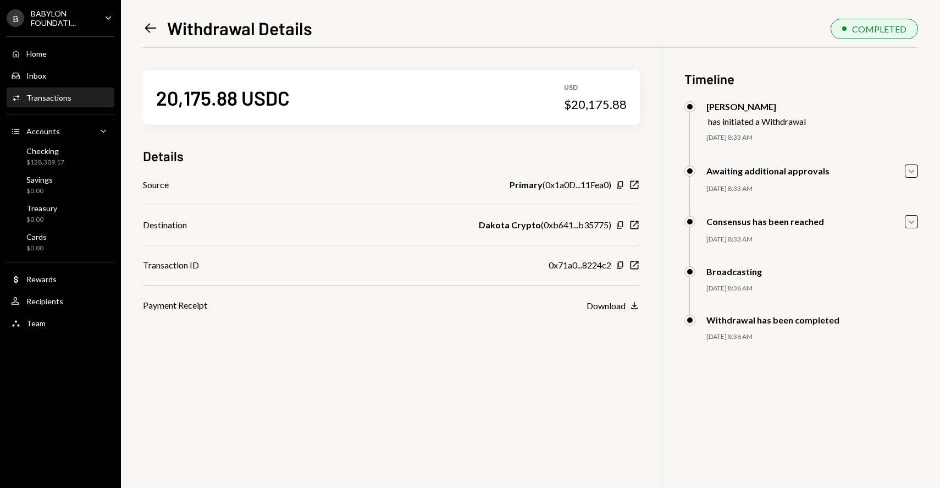
click at [152, 30] on icon "Left Arrow" at bounding box center [150, 27] width 15 height 15
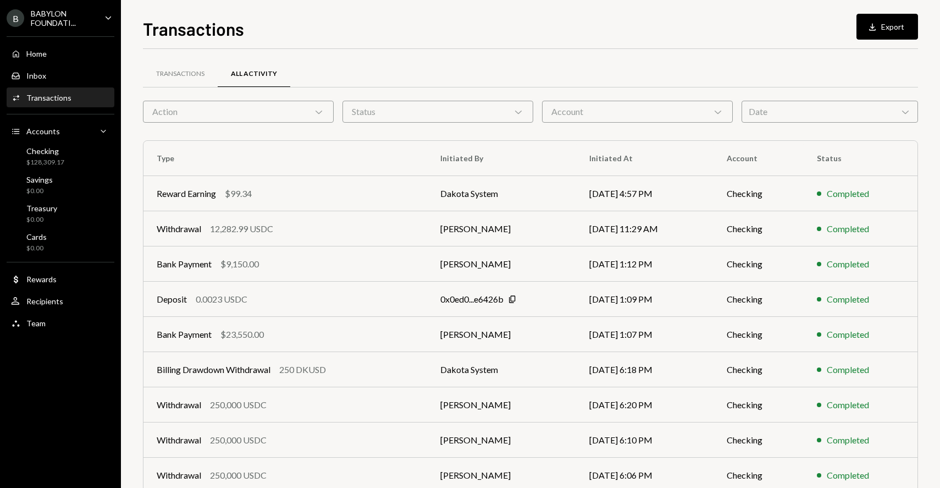
click at [777, 115] on div "Date Chevron Down" at bounding box center [830, 112] width 176 height 22
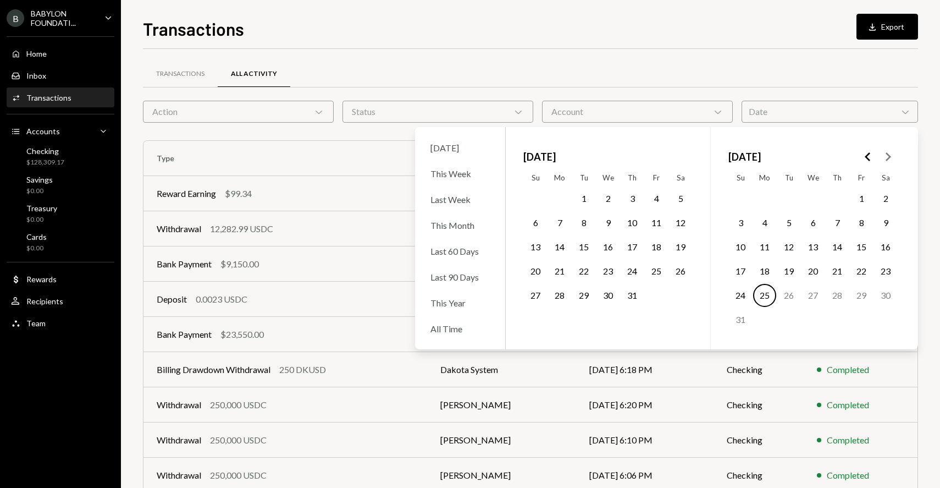
click at [859, 148] on button "Go to the Previous Month" at bounding box center [868, 157] width 20 height 20
click at [864, 150] on button "Go to the Previous Month" at bounding box center [868, 157] width 20 height 20
click at [837, 248] on button "17" at bounding box center [837, 246] width 23 height 23
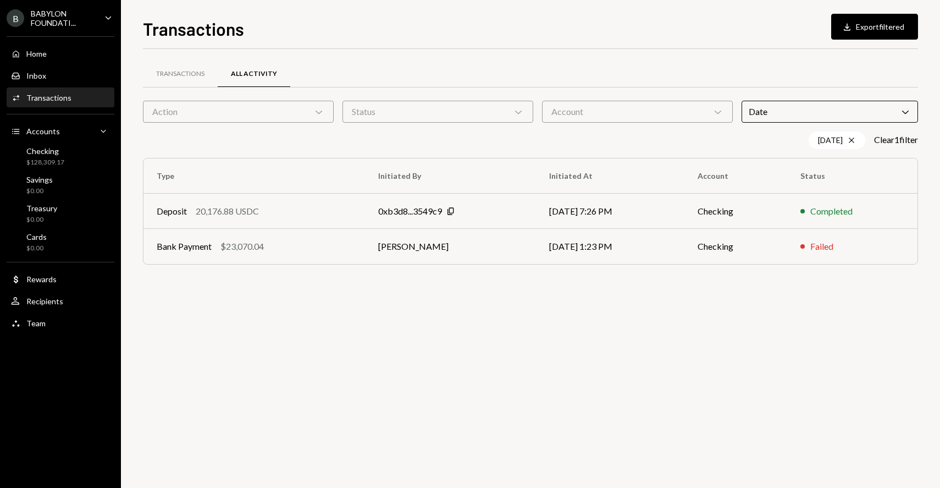
click at [626, 73] on div "Transactions All Activity" at bounding box center [530, 74] width 775 height 28
click at [381, 207] on div "0xb3d8...3549c9" at bounding box center [410, 210] width 64 height 13
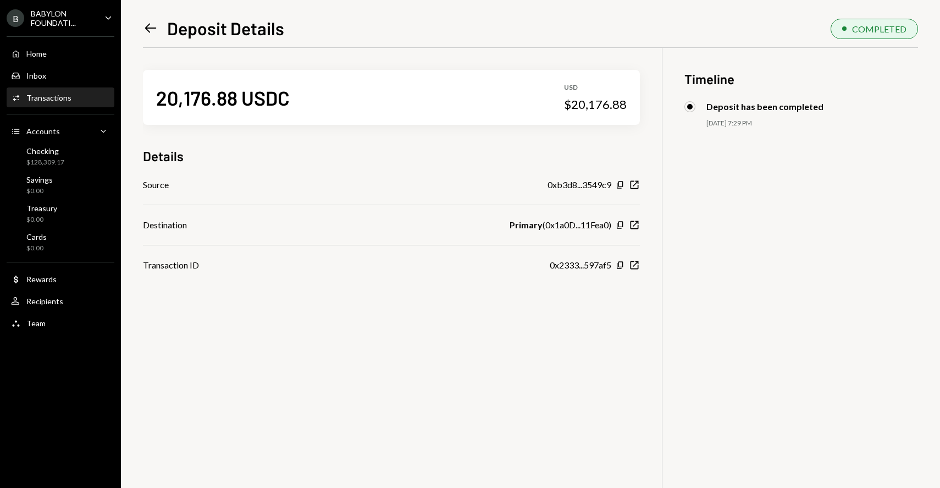
click at [145, 27] on icon "Left Arrow" at bounding box center [150, 27] width 15 height 15
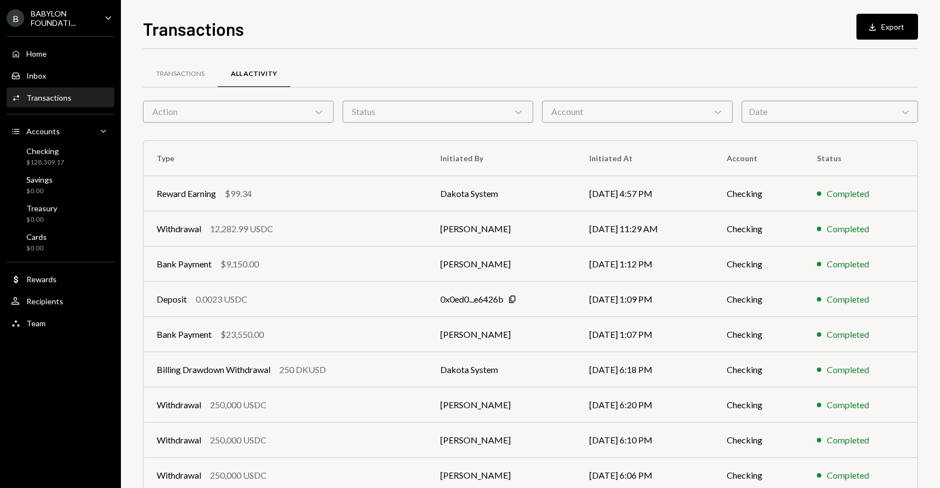
click at [633, 105] on div "Account Chevron Down" at bounding box center [637, 112] width 191 height 22
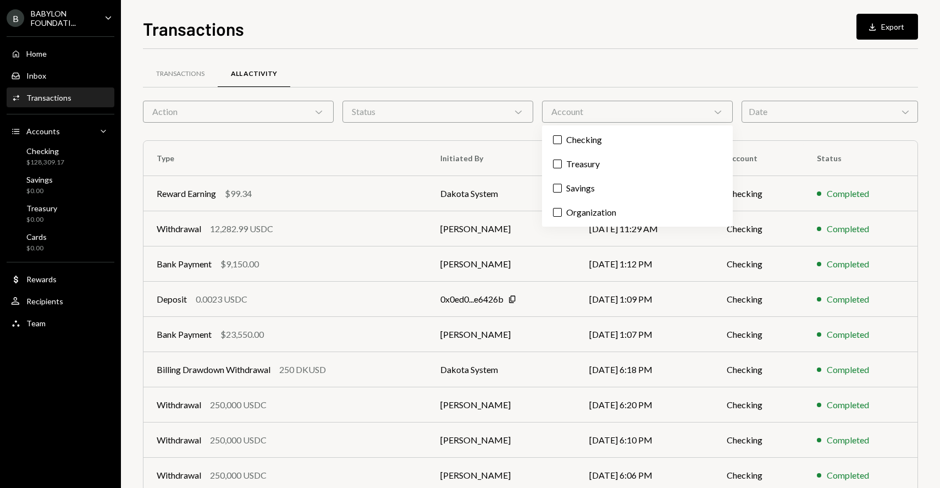
click at [607, 116] on div "Account Chevron Down" at bounding box center [637, 112] width 191 height 22
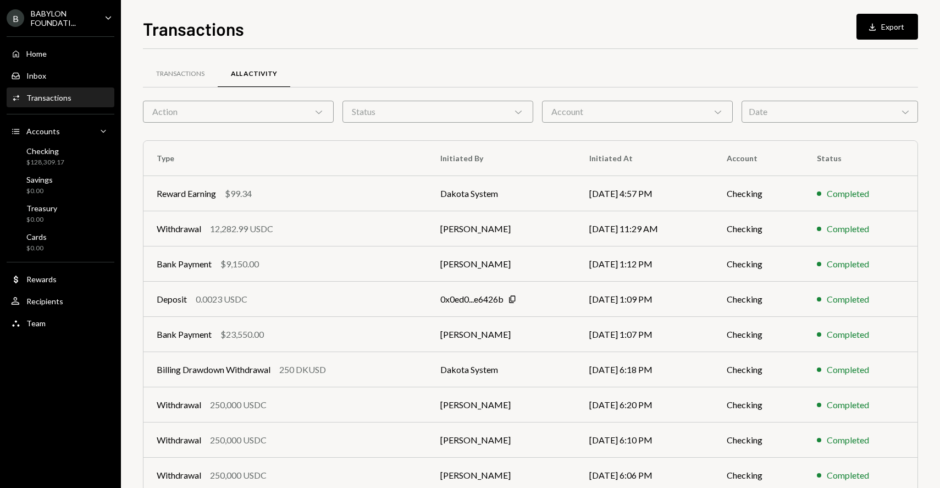
click at [754, 117] on div "Date Chevron Down" at bounding box center [830, 112] width 176 height 22
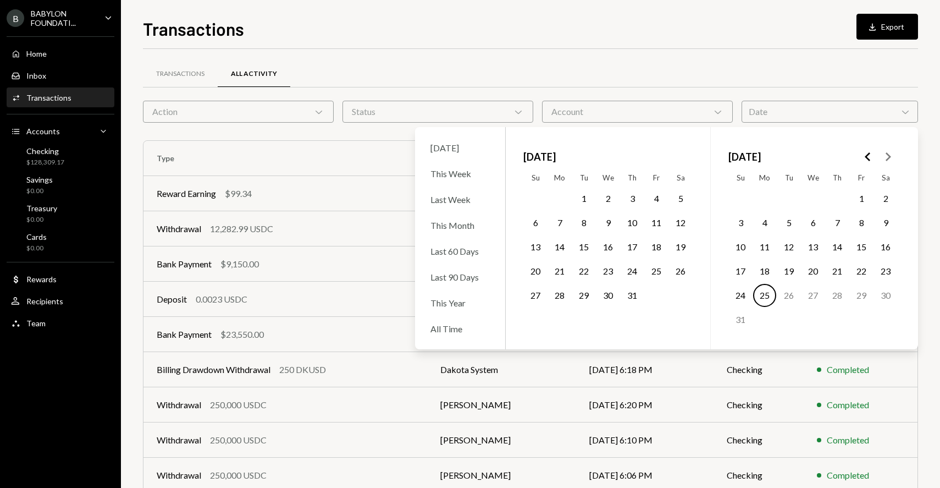
click at [864, 163] on icon "Go to the Previous Month" at bounding box center [867, 156] width 13 height 13
click at [860, 157] on button "Go to the Previous Month" at bounding box center [868, 157] width 20 height 20
click at [831, 219] on button "10" at bounding box center [837, 222] width 23 height 23
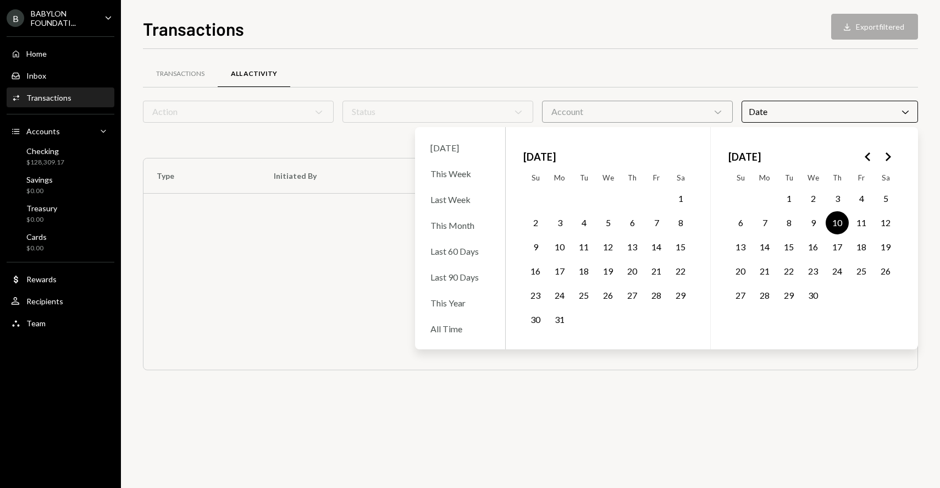
click at [840, 242] on button "17" at bounding box center [837, 246] width 23 height 23
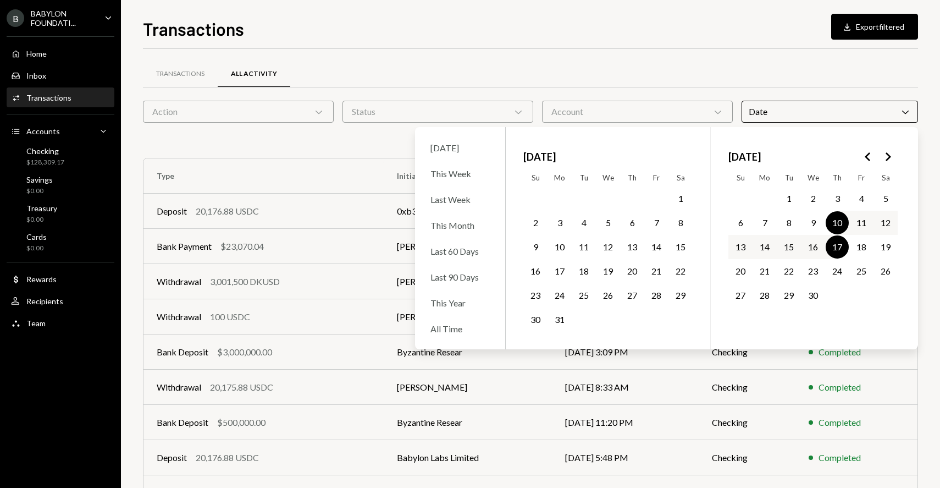
click at [718, 80] on div "Transactions All Activity" at bounding box center [530, 74] width 775 height 28
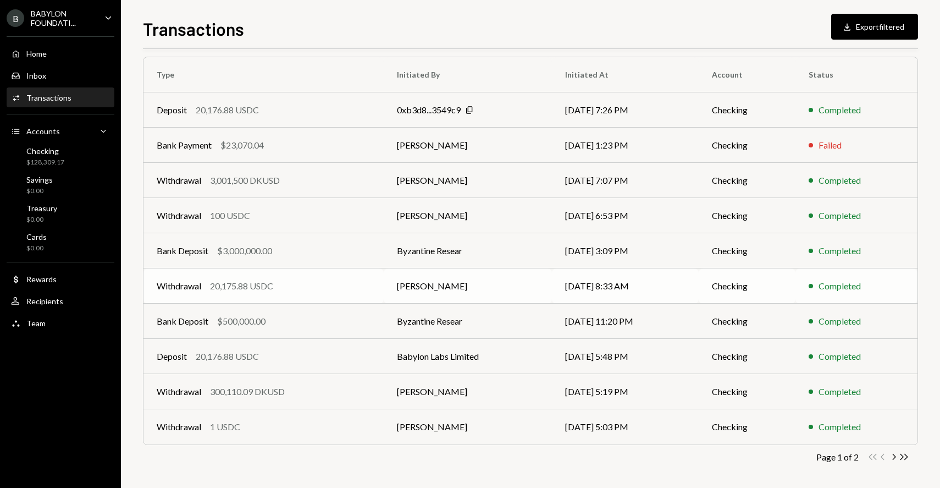
scroll to position [104, 0]
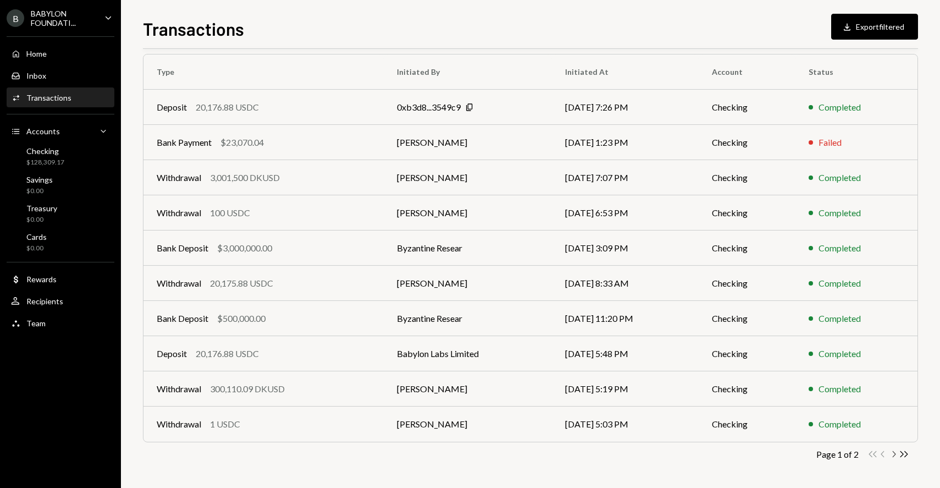
click at [891, 451] on icon "Chevron Right" at bounding box center [893, 454] width 10 height 10
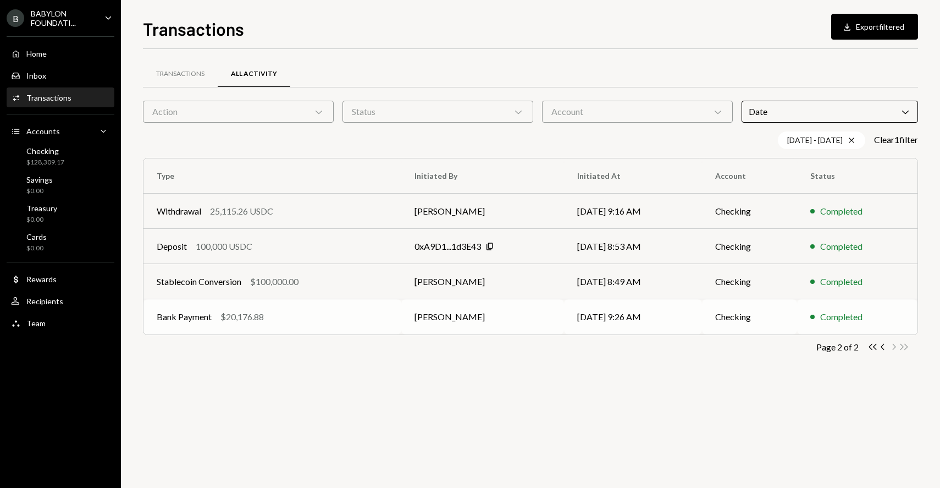
click at [388, 314] on td "Bank Payment $20,176.88" at bounding box center [272, 316] width 258 height 35
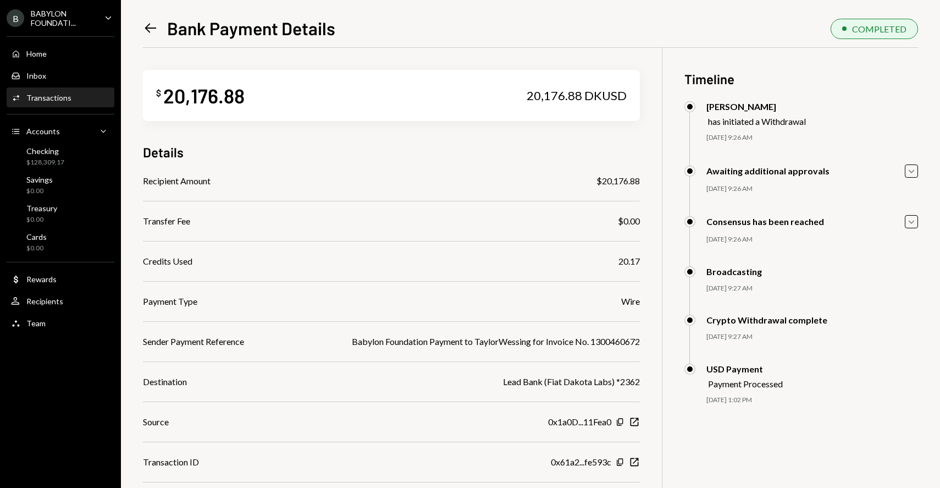
click at [148, 27] on icon at bounding box center [151, 28] width 12 height 9
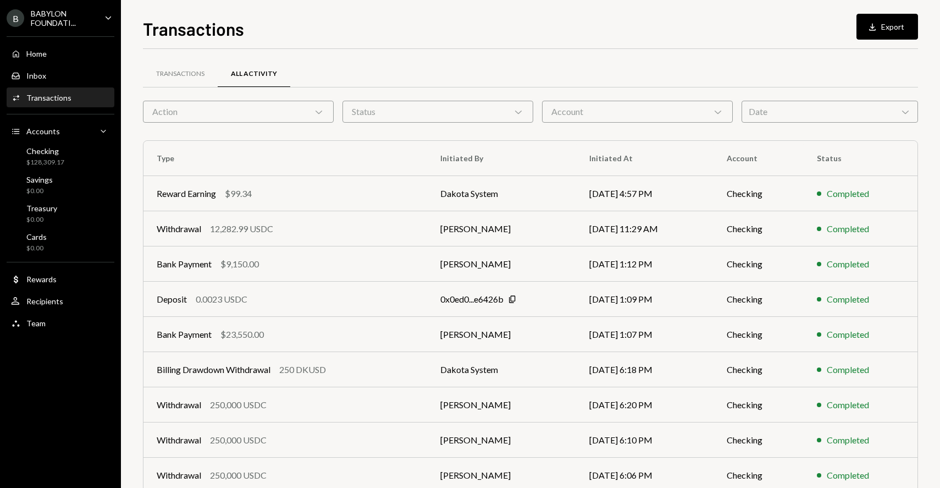
click at [809, 112] on div "Date Chevron Down" at bounding box center [830, 112] width 176 height 22
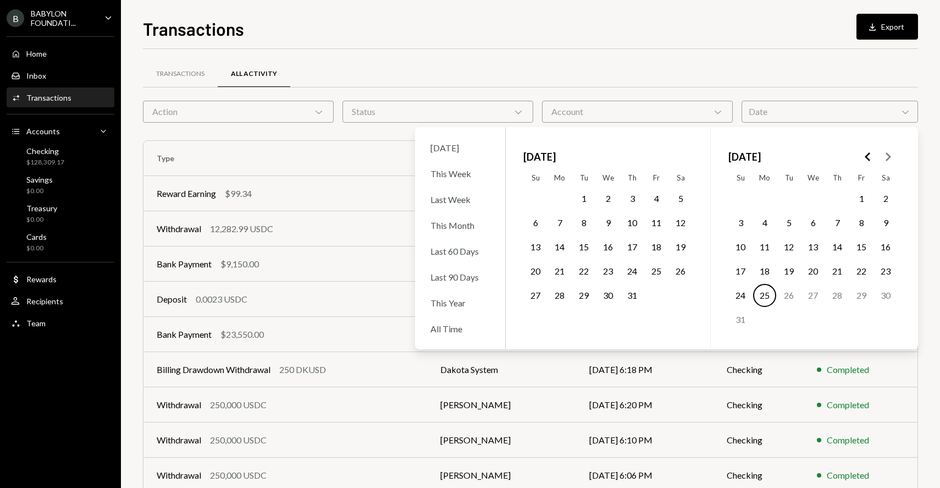
click at [864, 156] on icon "Go to the Previous Month" at bounding box center [867, 156] width 13 height 13
click at [858, 220] on button "11" at bounding box center [861, 222] width 23 height 23
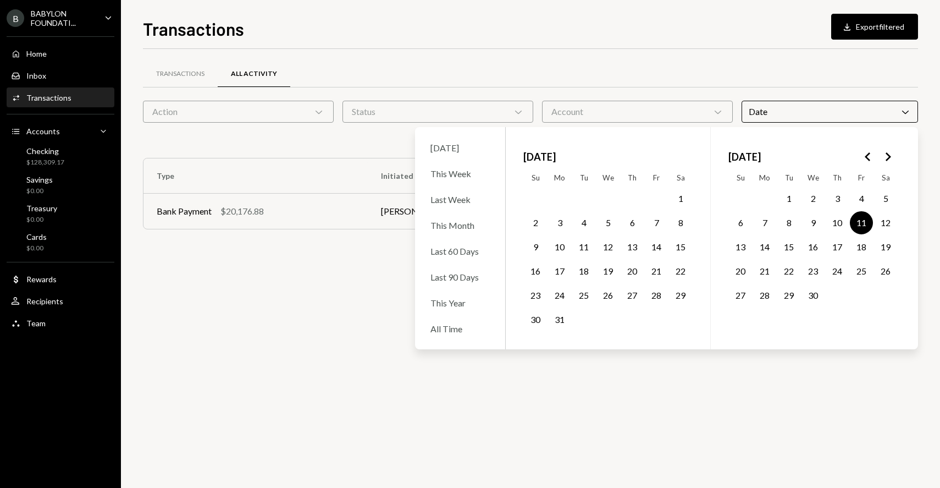
click at [858, 242] on button "18" at bounding box center [861, 246] width 23 height 23
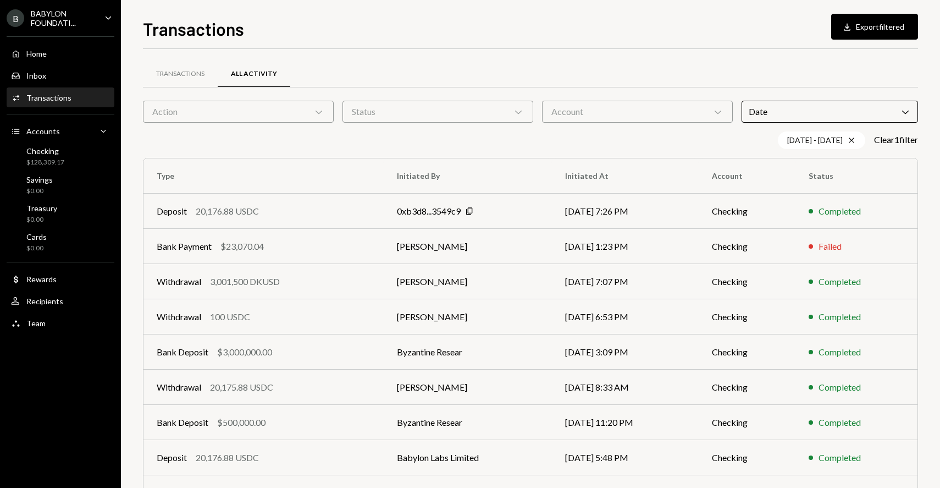
click at [692, 80] on div "Transactions All Activity" at bounding box center [530, 74] width 775 height 28
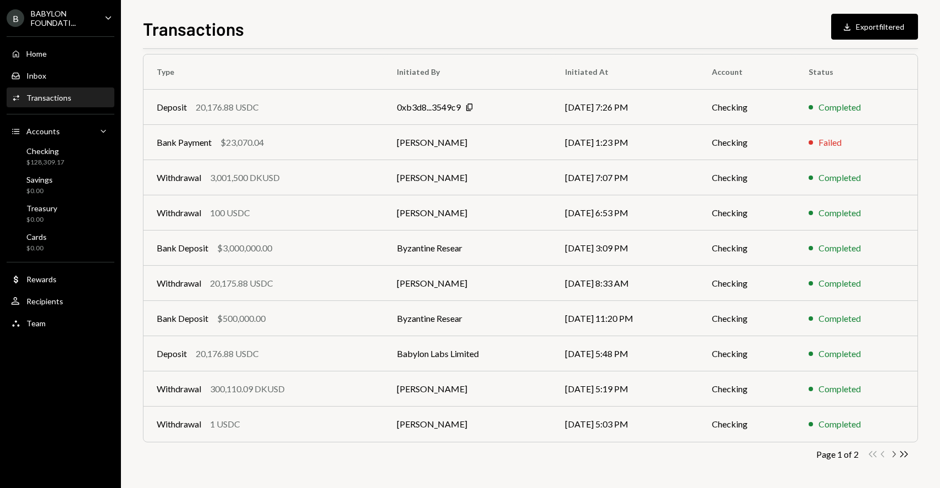
click at [894, 451] on icon "Chevron Right" at bounding box center [893, 454] width 10 height 10
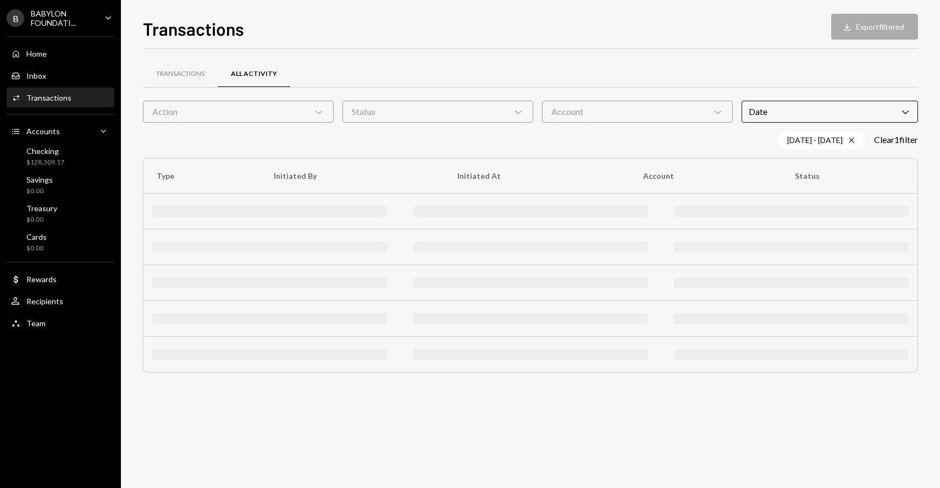
scroll to position [0, 0]
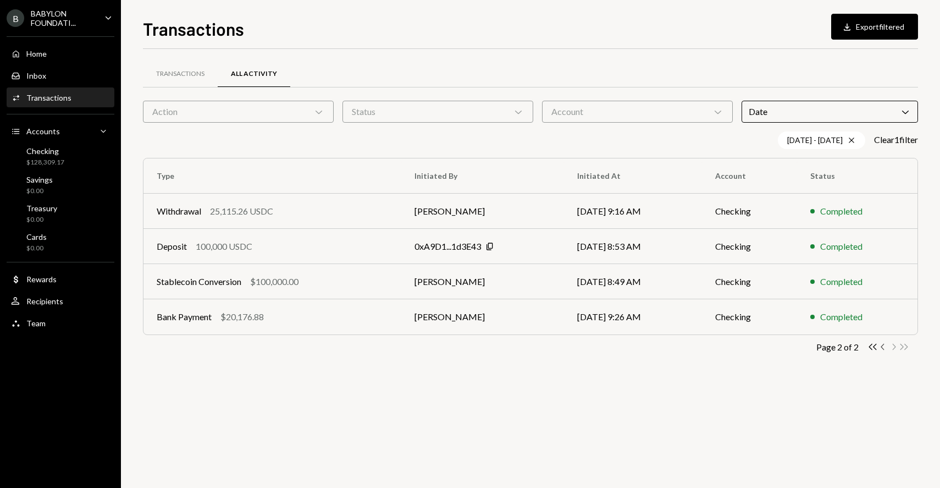
click at [882, 347] on icon "Chevron Left" at bounding box center [883, 346] width 10 height 10
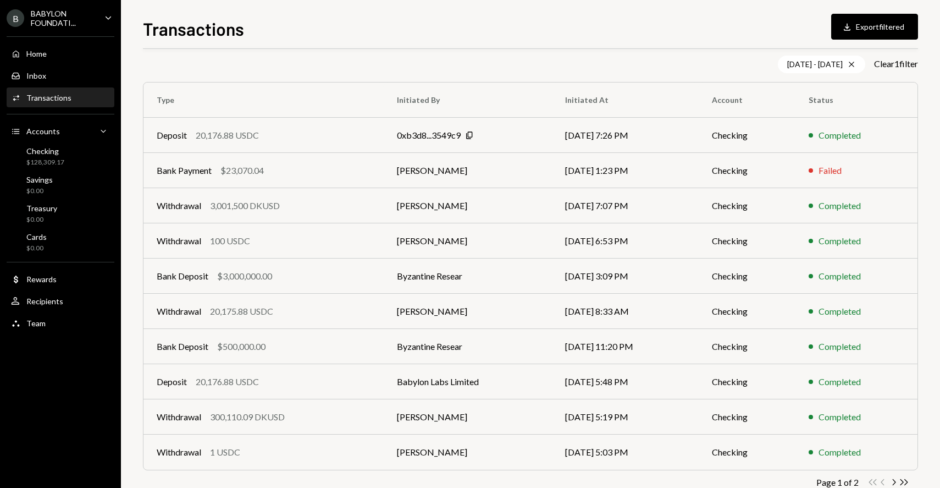
scroll to position [78, 0]
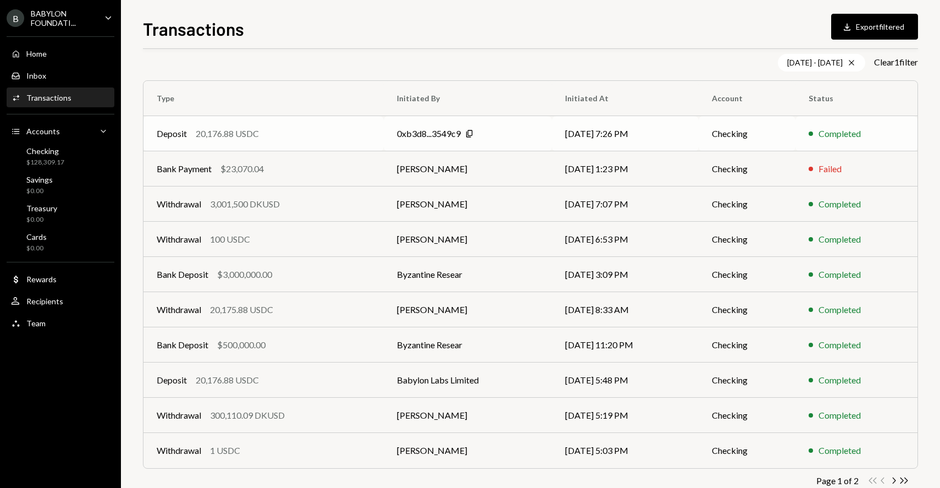
click at [337, 129] on div "Deposit 20,176.88 USDC" at bounding box center [264, 133] width 214 height 13
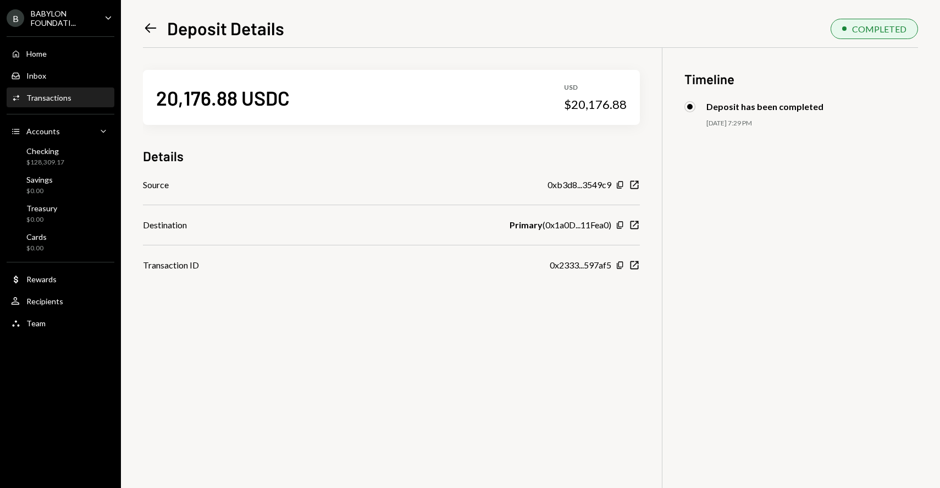
click at [151, 31] on icon "Left Arrow" at bounding box center [150, 27] width 15 height 15
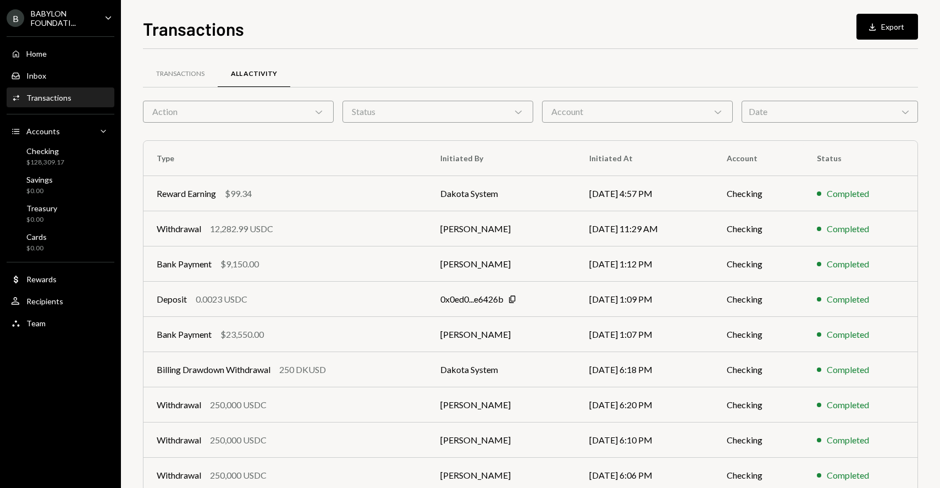
click at [762, 105] on div "Date Chevron Down" at bounding box center [830, 112] width 176 height 22
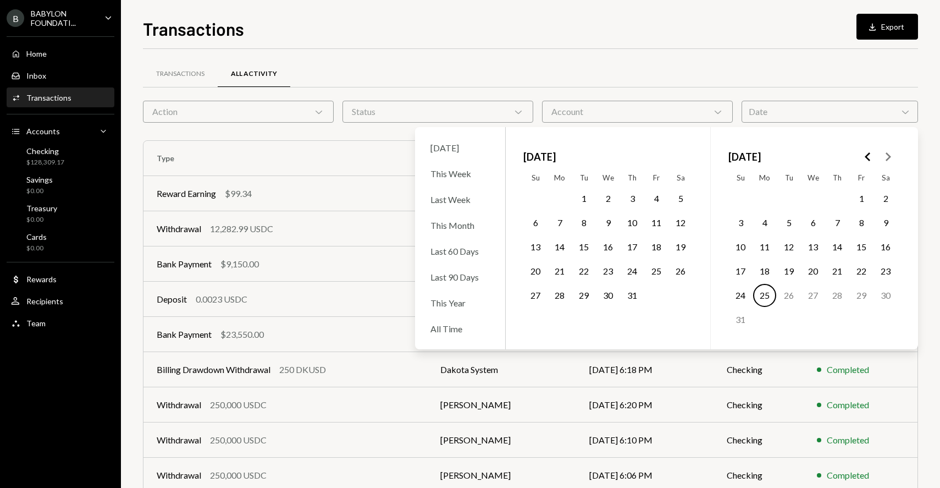
click at [866, 156] on polygon "Go to the Previous Month" at bounding box center [867, 156] width 5 height 9
click at [864, 224] on button "11" at bounding box center [861, 222] width 23 height 23
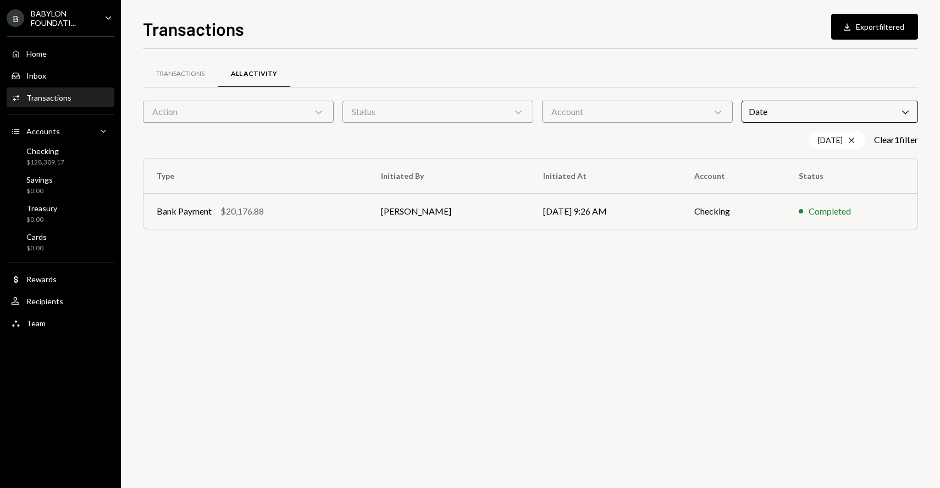
click at [537, 76] on div "Transactions All Activity" at bounding box center [530, 74] width 775 height 28
click at [358, 207] on td "Bank Payment $20,176.88" at bounding box center [255, 210] width 224 height 35
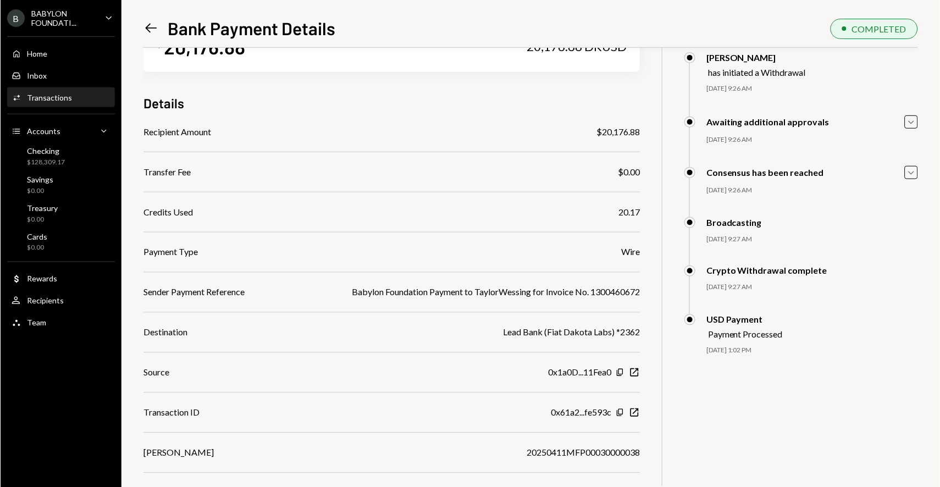
scroll to position [61, 0]
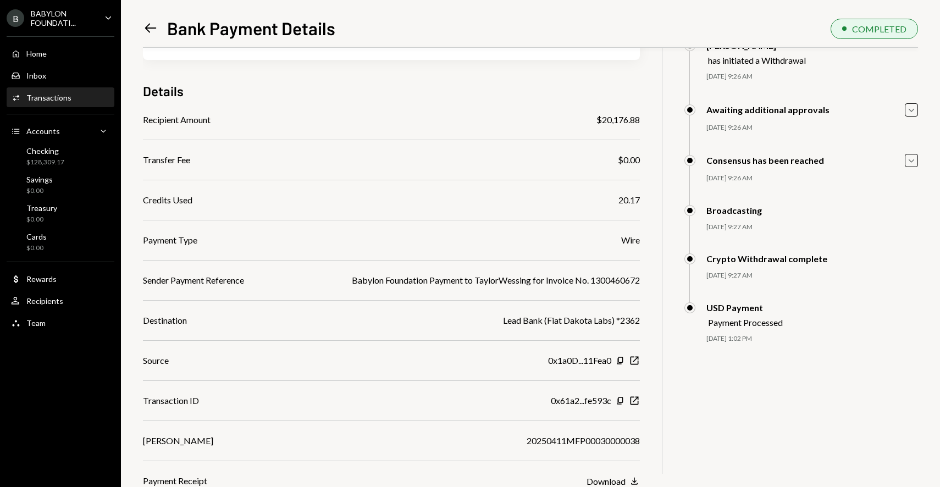
click at [94, 10] on div "BABYLON FOUNDATI..." at bounding box center [63, 18] width 65 height 19
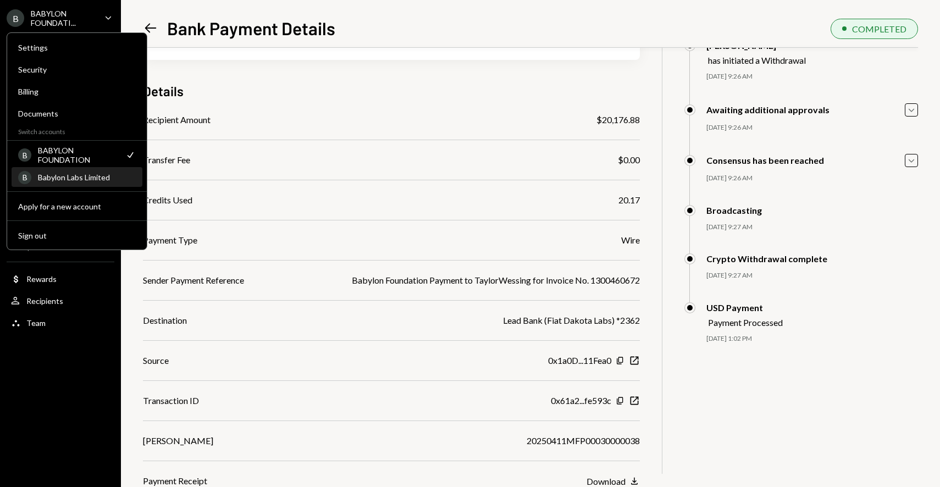
click at [63, 173] on div "Babylon Labs Limited" at bounding box center [87, 177] width 98 height 9
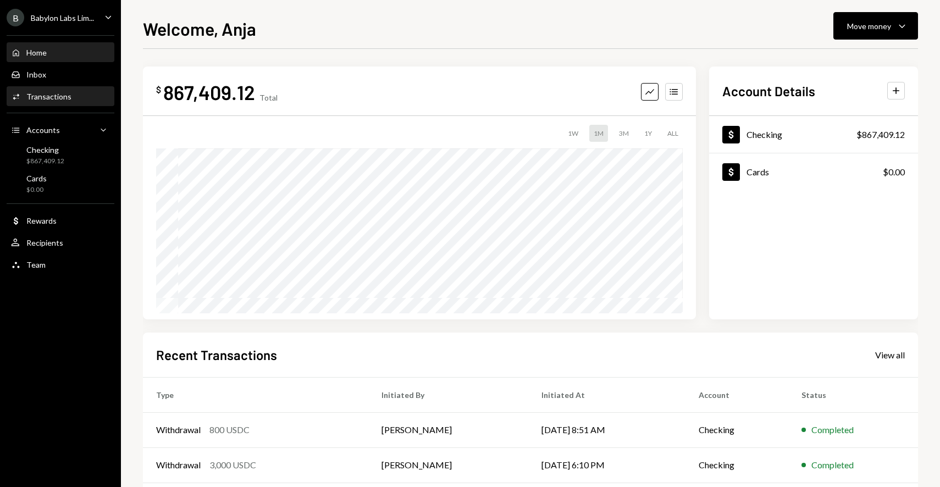
click at [88, 97] on div "Activities Transactions" at bounding box center [60, 97] width 99 height 10
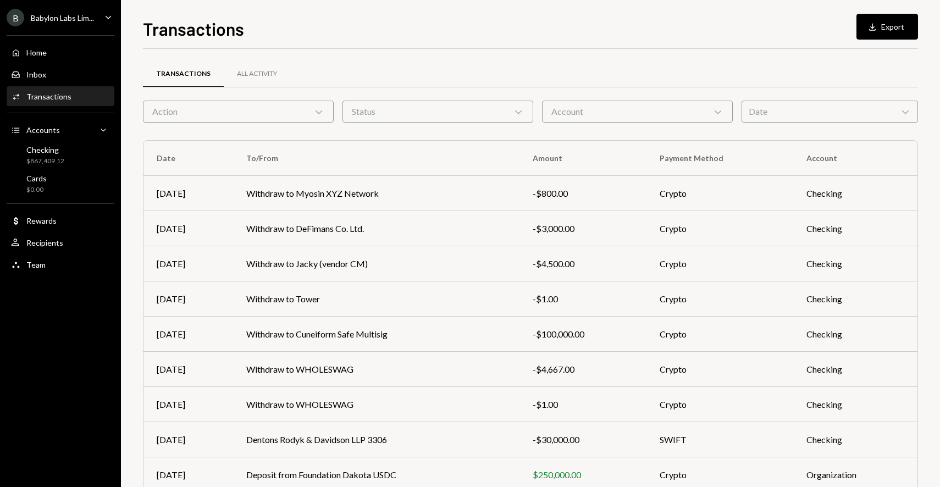
click at [764, 104] on div "Date Chevron Down" at bounding box center [830, 112] width 176 height 22
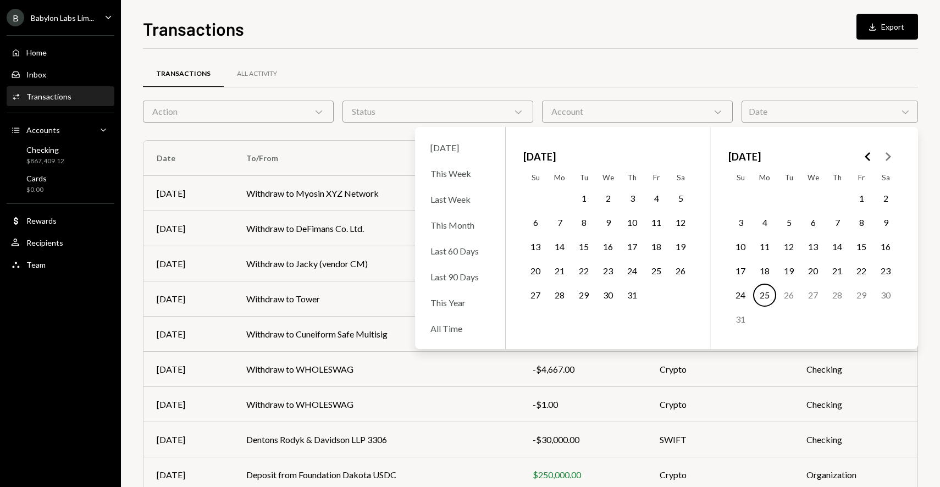
click at [866, 150] on icon "Go to the Previous Month" at bounding box center [867, 156] width 13 height 13
click at [839, 220] on button "10" at bounding box center [837, 222] width 23 height 23
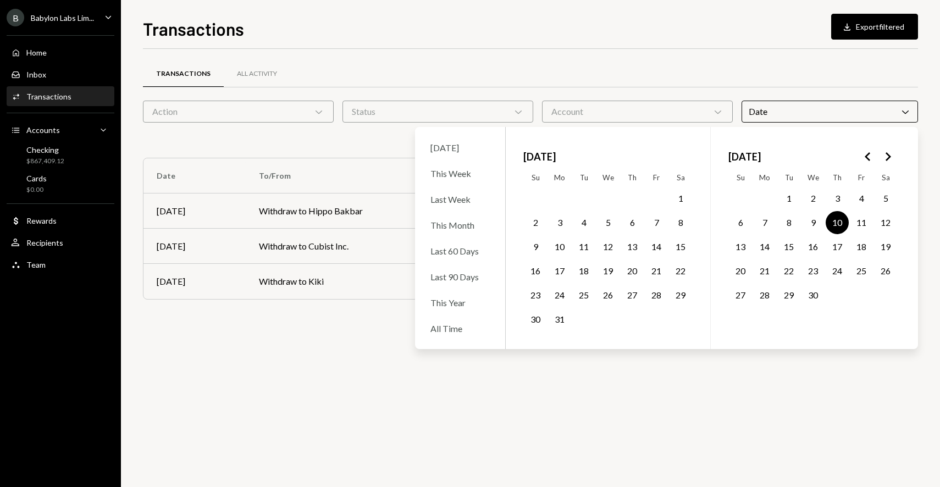
click at [840, 247] on button "17" at bounding box center [837, 246] width 23 height 23
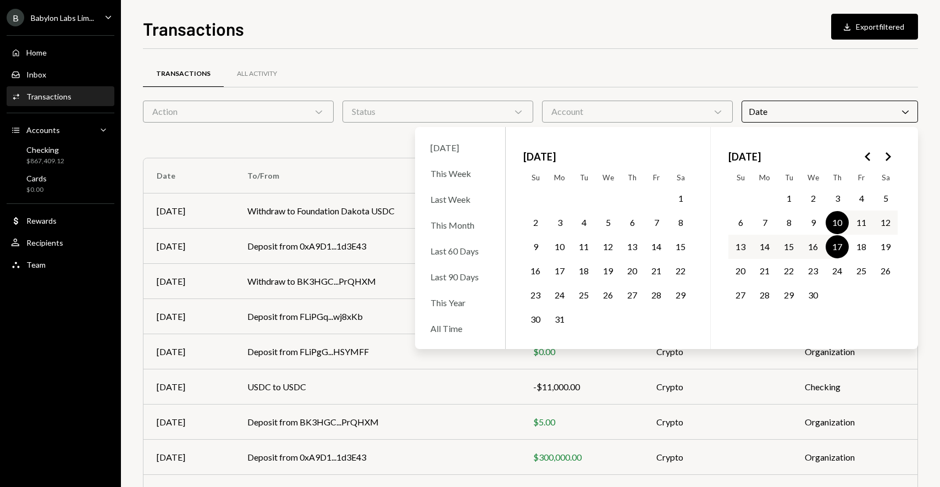
click at [716, 80] on div "Transactions All Activity" at bounding box center [530, 74] width 775 height 28
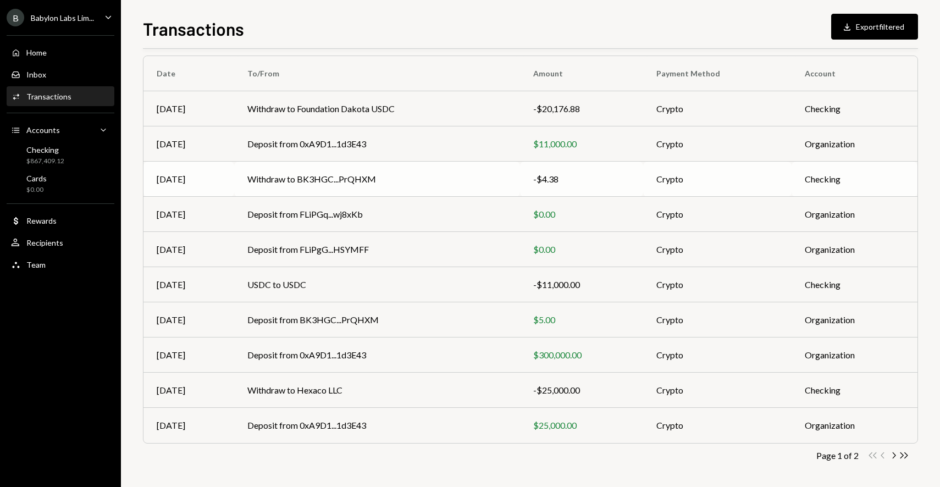
scroll to position [104, 0]
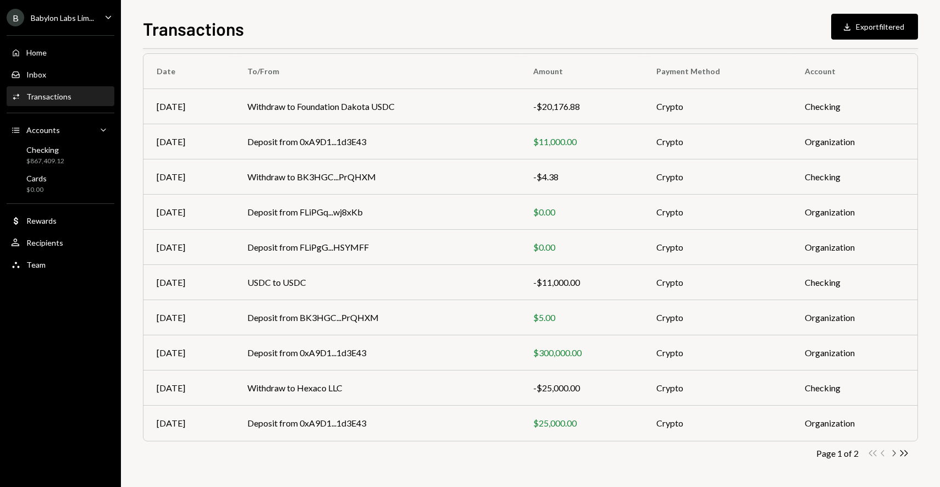
click at [893, 451] on icon "Chevron Right" at bounding box center [893, 453] width 10 height 10
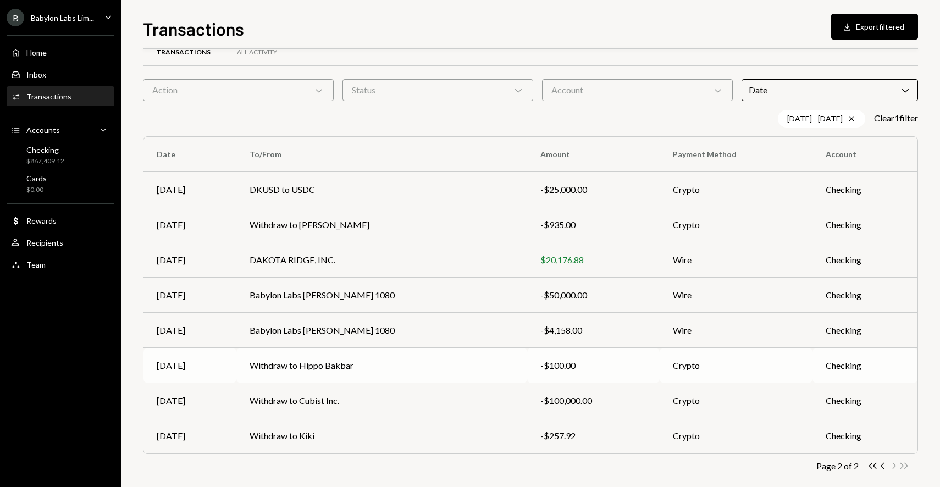
scroll to position [26, 0]
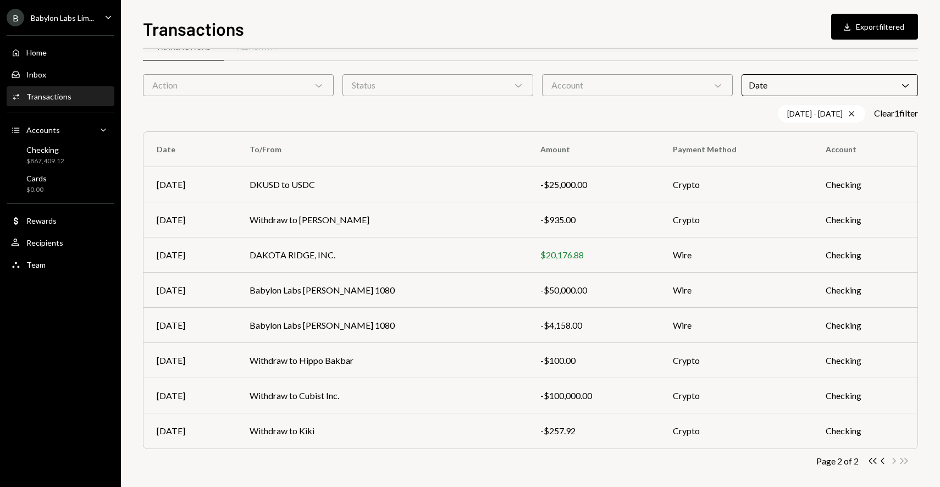
click at [80, 11] on div "B Babylon Labs Lim..." at bounding box center [50, 18] width 87 height 18
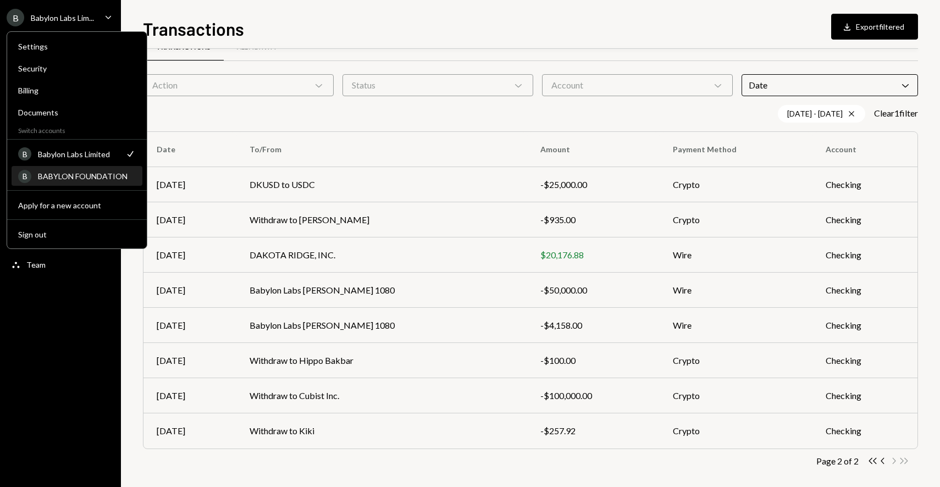
click at [63, 174] on div "BABYLON FOUNDATION" at bounding box center [87, 176] width 98 height 9
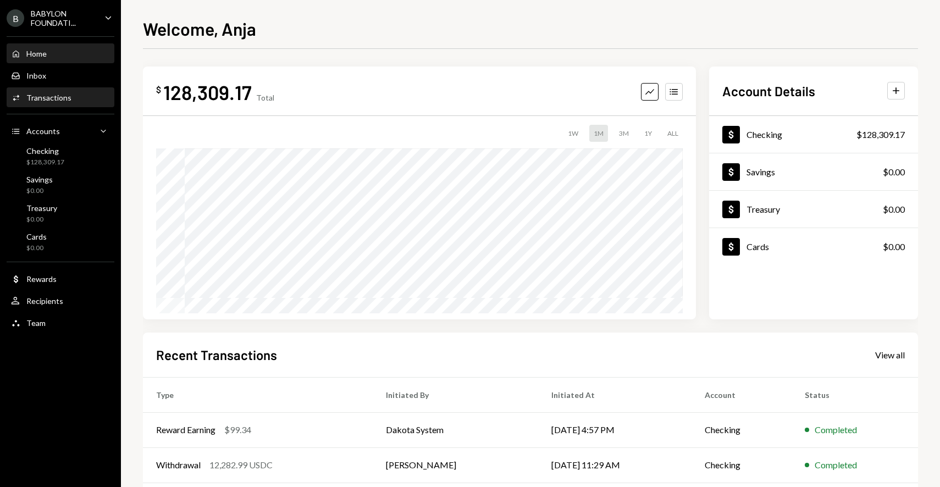
click at [104, 105] on div "Activities Transactions" at bounding box center [60, 97] width 99 height 19
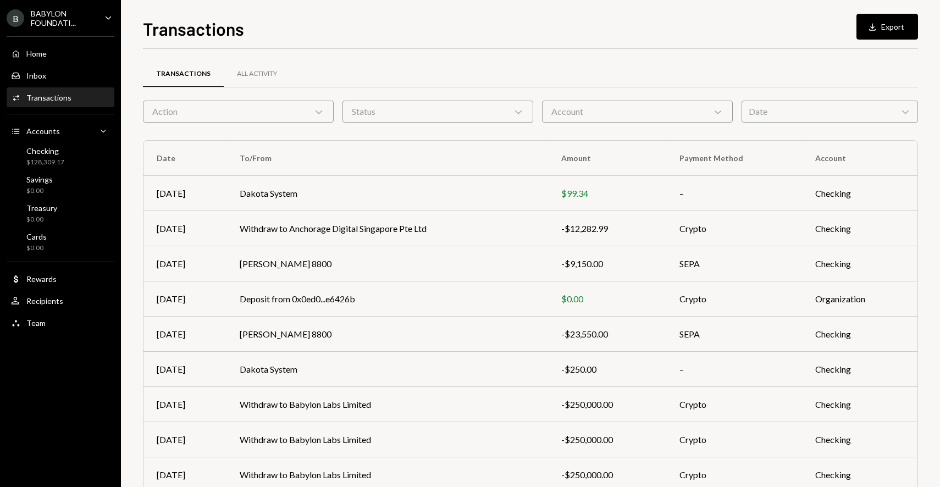
click at [819, 110] on div "Date Chevron Down" at bounding box center [830, 112] width 176 height 22
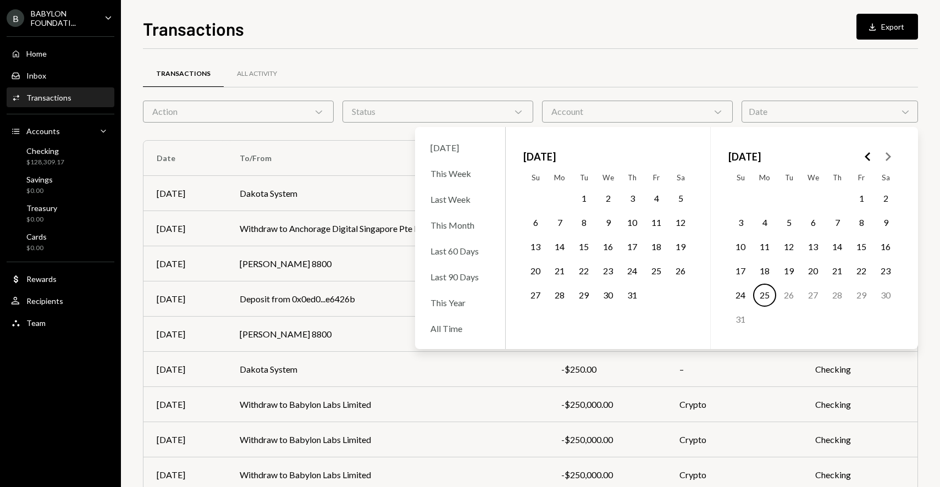
click at [865, 158] on icon "Go to the Previous Month" at bounding box center [867, 156] width 13 height 13
click at [860, 220] on button "11" at bounding box center [861, 222] width 23 height 23
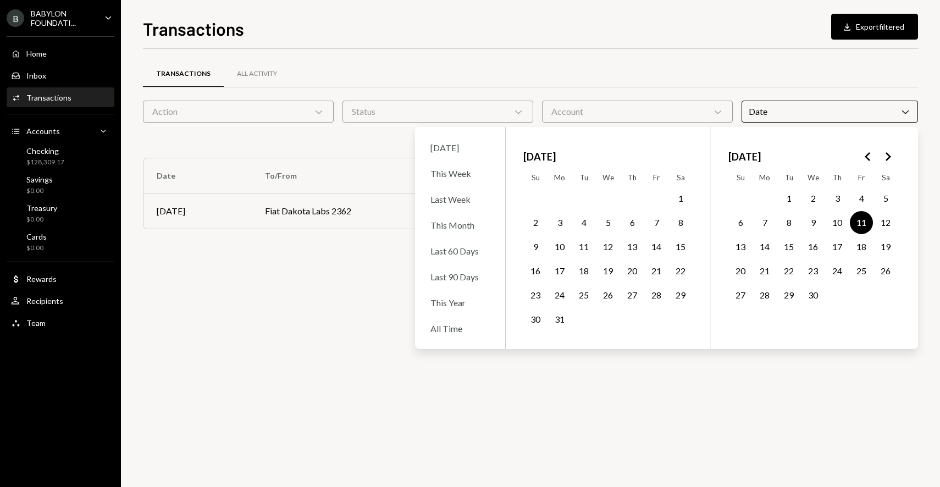
click at [833, 243] on button "17" at bounding box center [837, 246] width 23 height 23
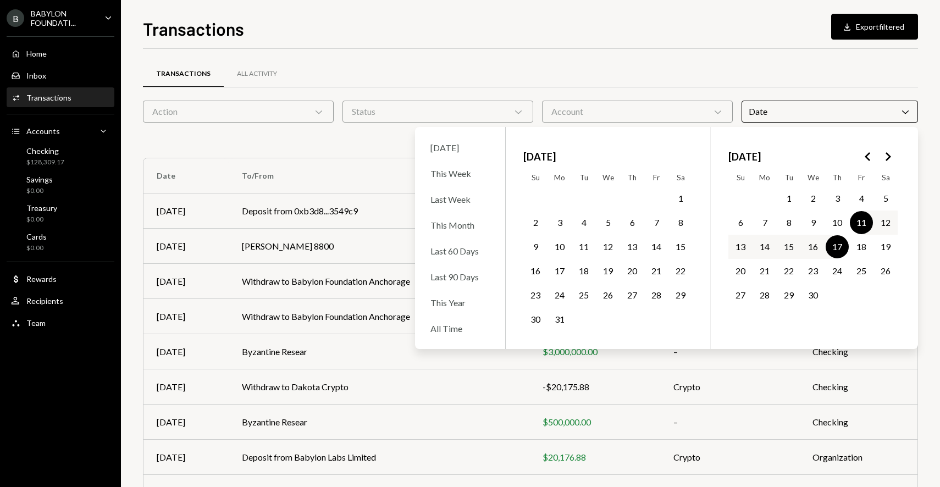
click at [555, 60] on div "Transactions All Activity" at bounding box center [530, 74] width 775 height 28
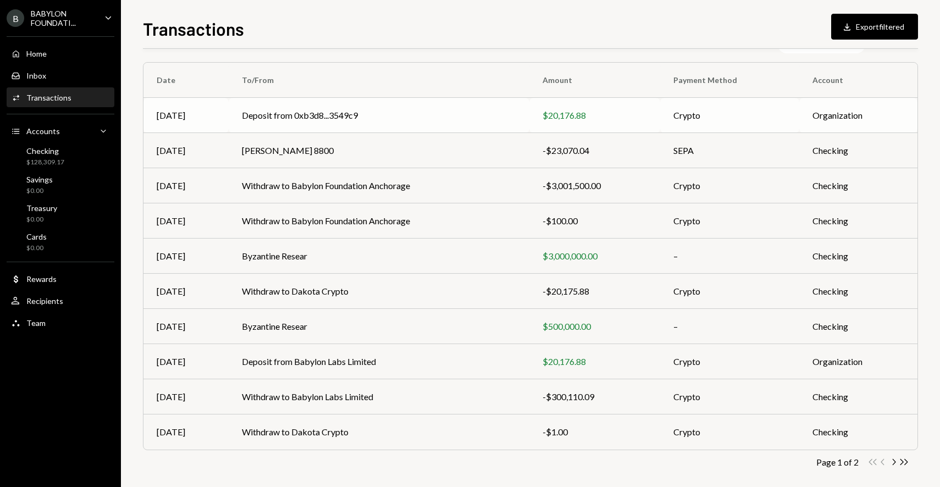
scroll to position [104, 0]
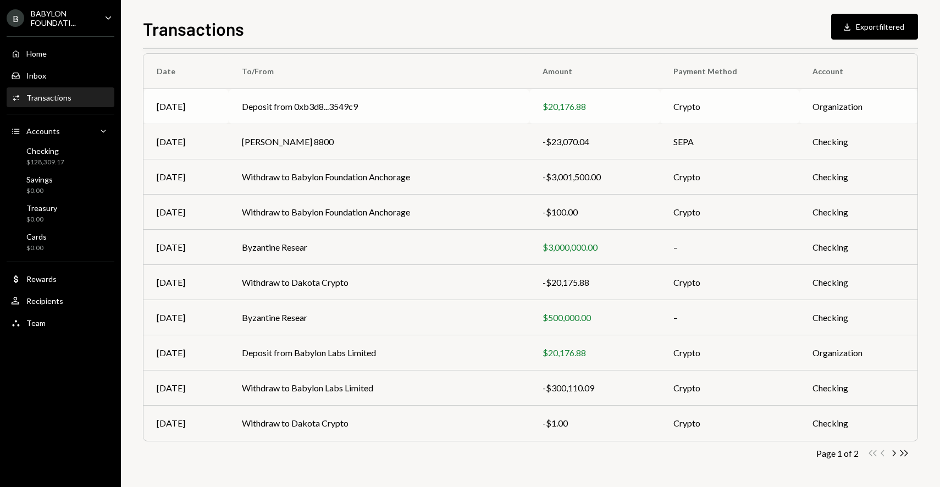
click at [322, 110] on td "Deposit from 0xb3d8...3549c9" at bounding box center [379, 106] width 301 height 35
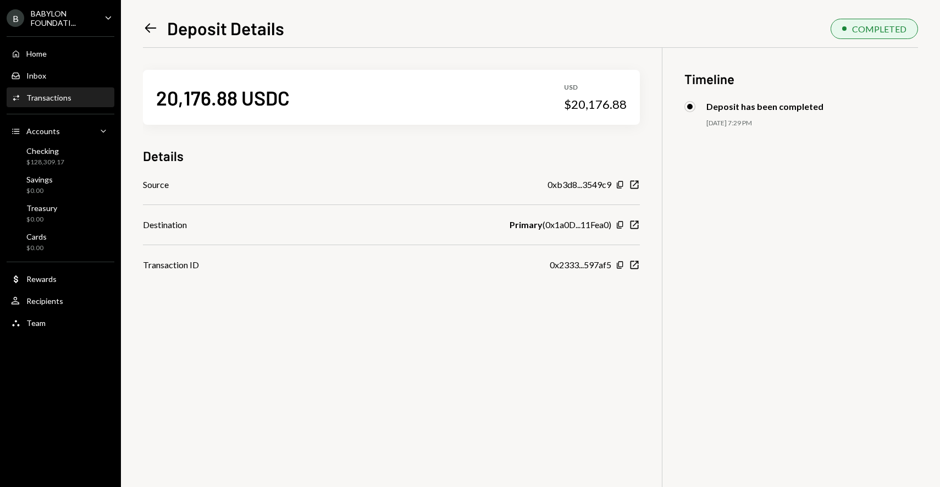
click at [147, 26] on icon at bounding box center [151, 28] width 12 height 9
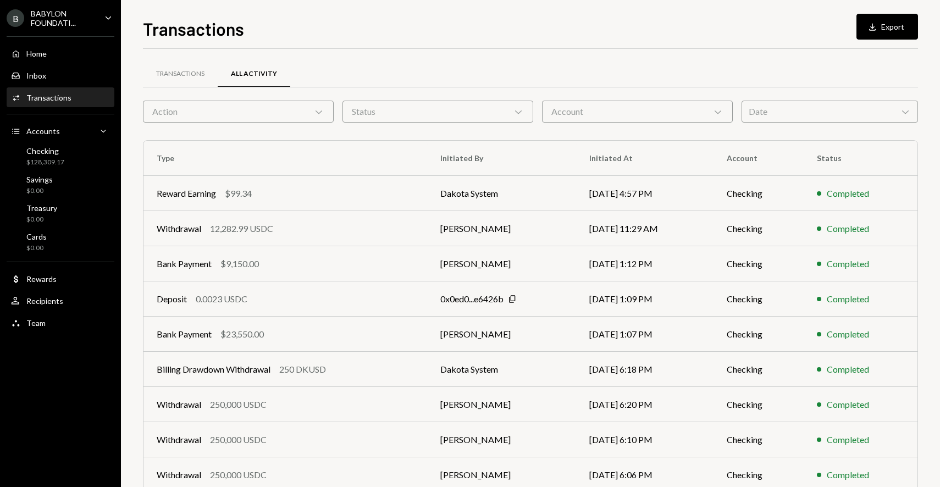
click at [794, 108] on div "Date Chevron Down" at bounding box center [830, 112] width 176 height 22
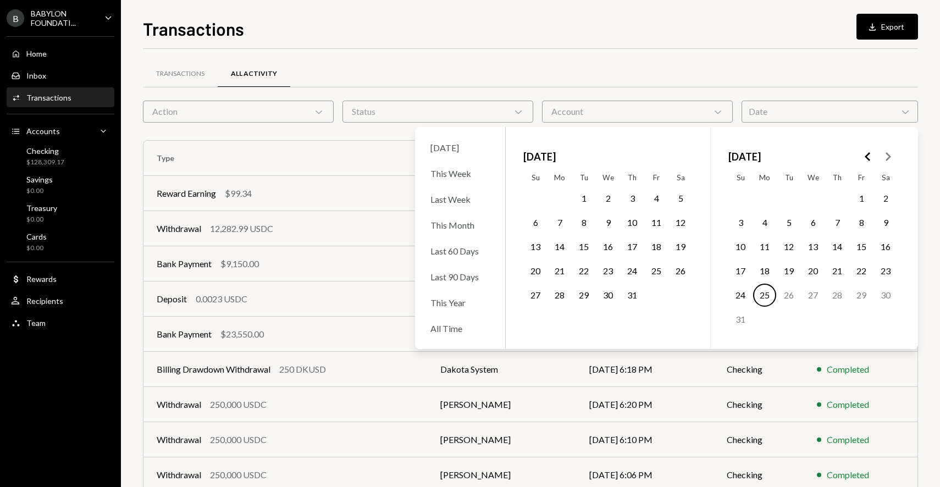
click at [865, 159] on icon "Go to the Previous Month" at bounding box center [867, 156] width 13 height 13
click at [858, 221] on button "11" at bounding box center [861, 222] width 23 height 23
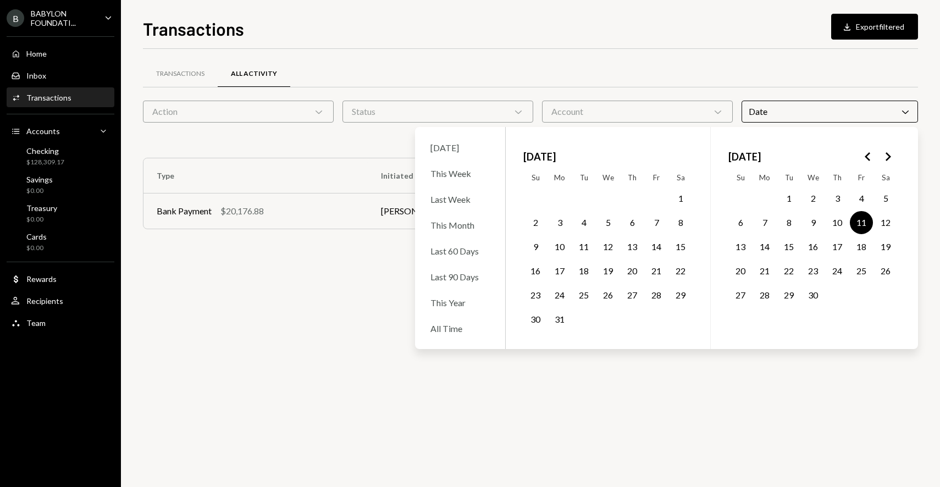
click at [831, 248] on button "17" at bounding box center [837, 246] width 23 height 23
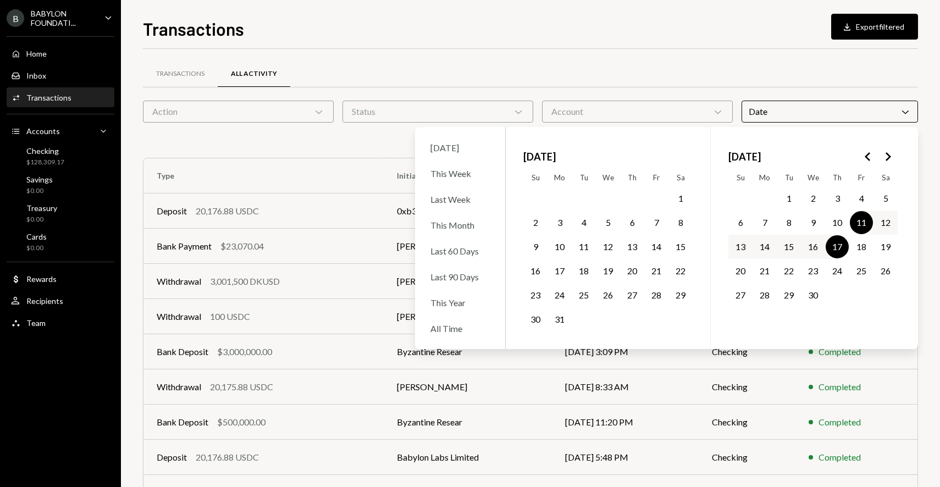
click at [617, 84] on div "Transactions All Activity" at bounding box center [530, 74] width 775 height 28
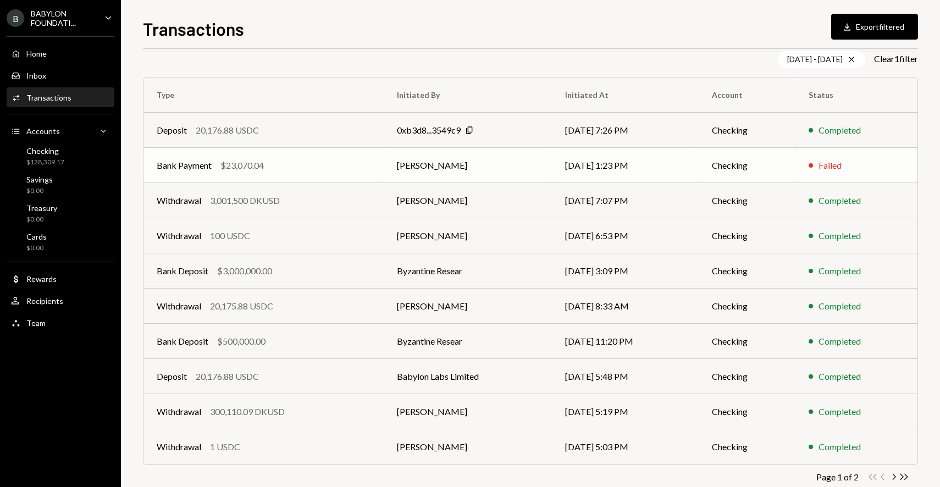
scroll to position [104, 0]
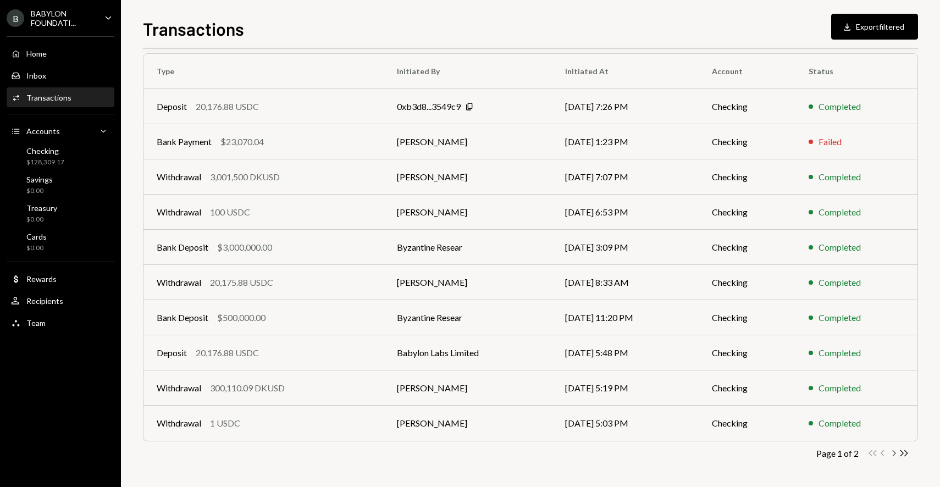
click at [895, 452] on icon "button" at bounding box center [894, 453] width 3 height 6
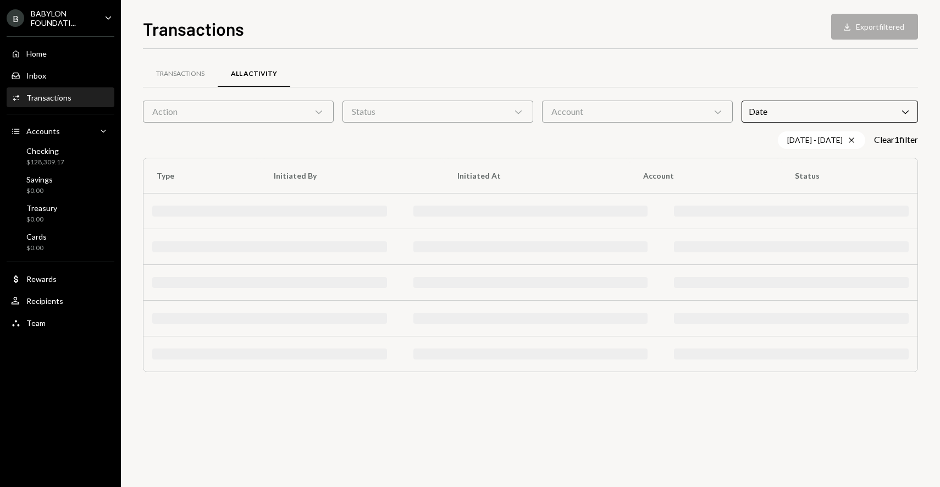
scroll to position [0, 0]
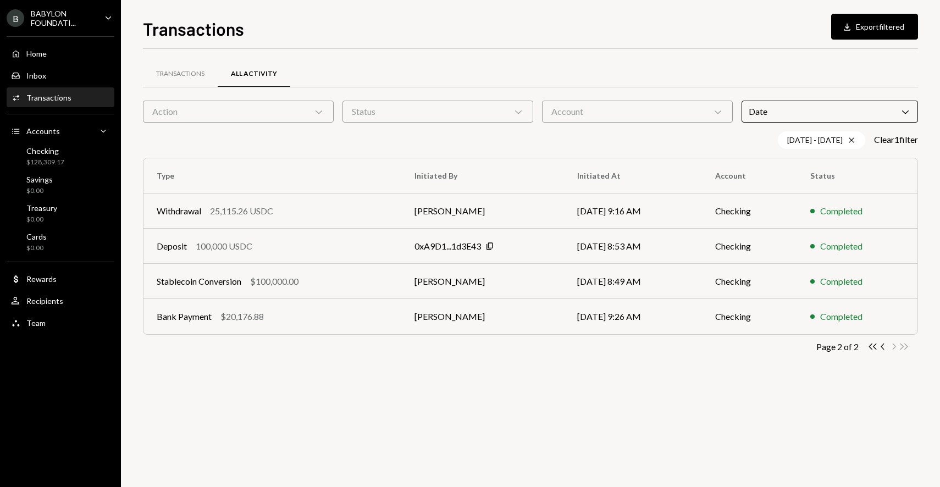
click at [778, 105] on div "Date Chevron Down" at bounding box center [830, 112] width 176 height 22
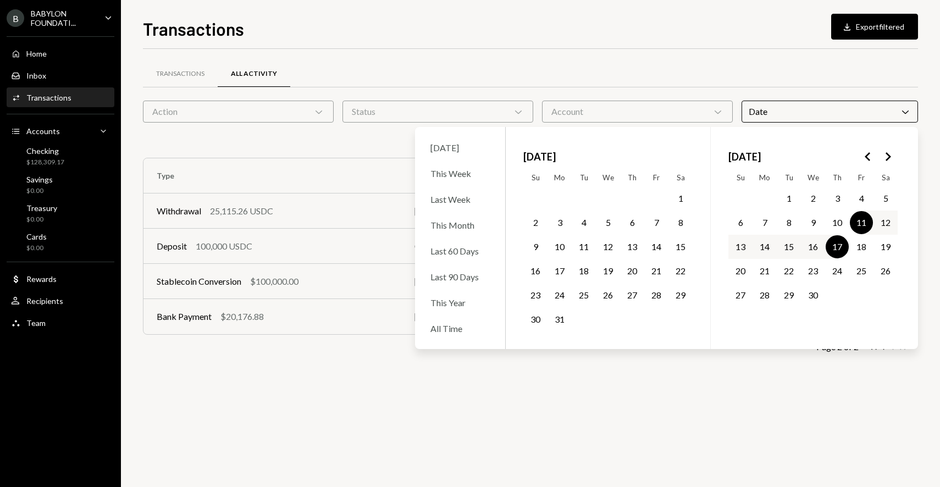
click at [809, 274] on button "23" at bounding box center [812, 270] width 23 height 23
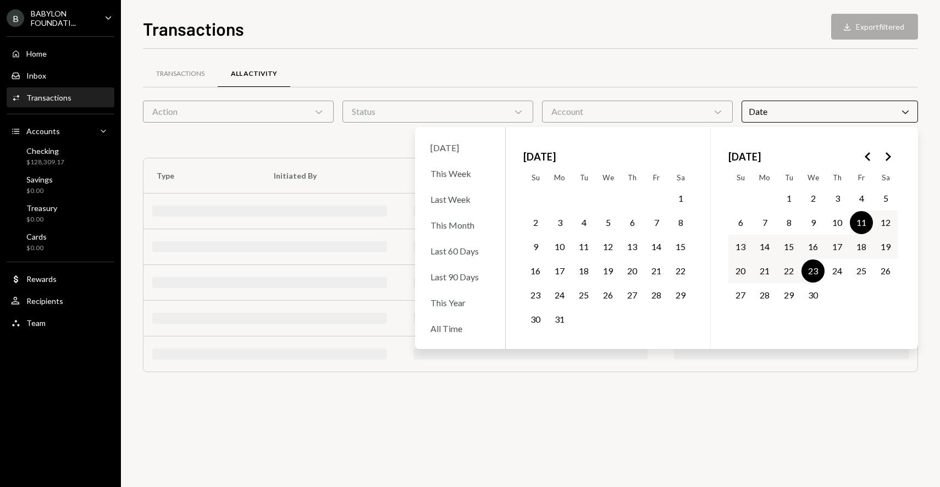
click at [809, 274] on button "23" at bounding box center [812, 270] width 23 height 23
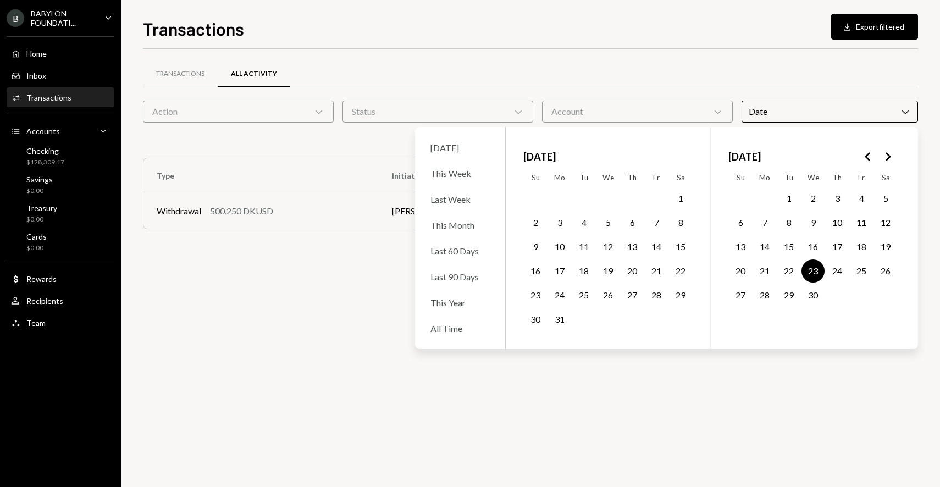
click at [624, 57] on div "Transactions All Activity Action Chevron Down Status Chevron Down Account Chevr…" at bounding box center [530, 150] width 775 height 202
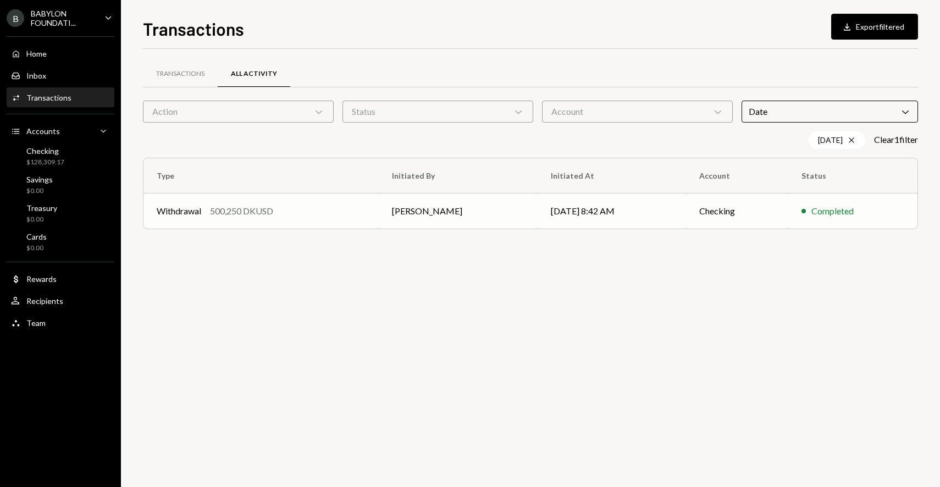
click at [272, 206] on div "500,250 DKUSD" at bounding box center [241, 210] width 63 height 13
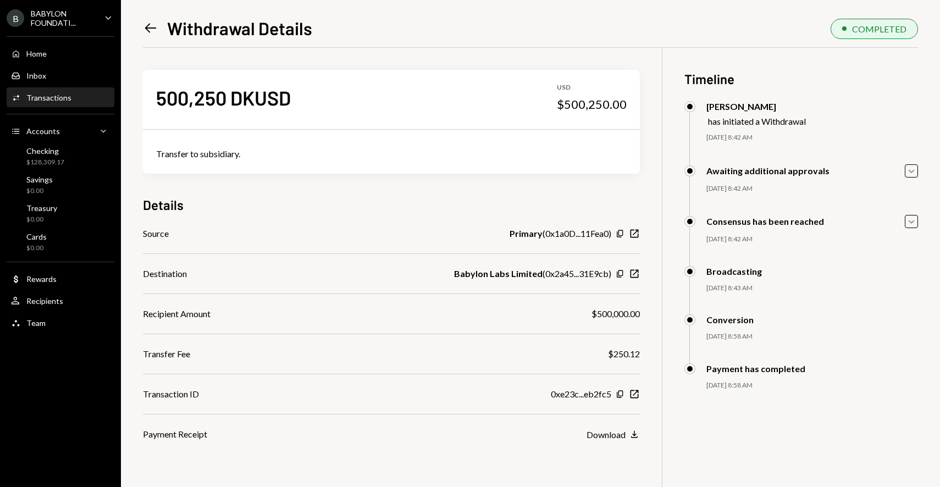
click at [156, 29] on icon "Left Arrow" at bounding box center [150, 27] width 15 height 15
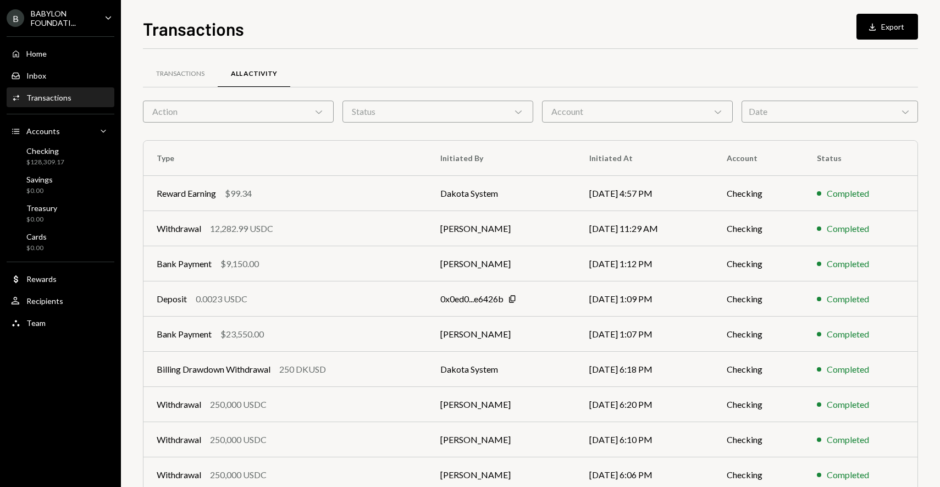
click at [770, 119] on div "Date Chevron Down" at bounding box center [830, 112] width 176 height 22
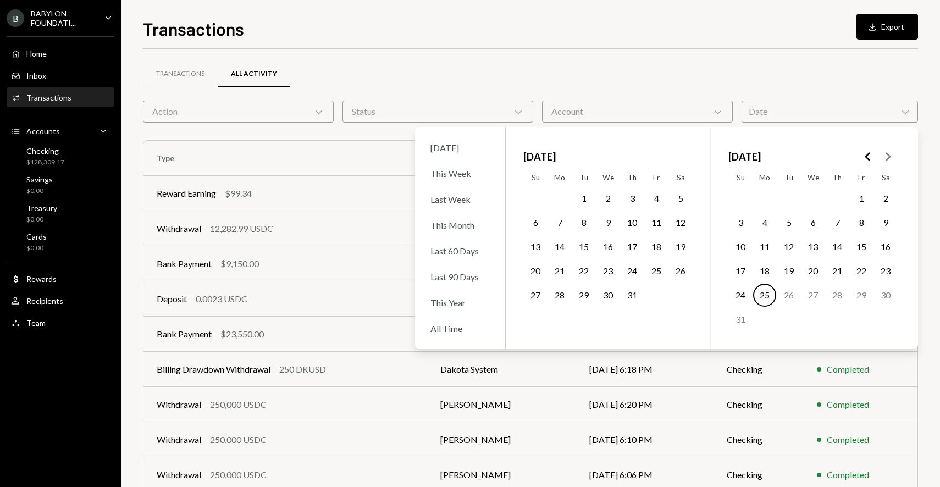
click at [870, 154] on icon "Go to the Previous Month" at bounding box center [867, 156] width 13 height 13
click at [861, 268] on button "25" at bounding box center [861, 270] width 23 height 23
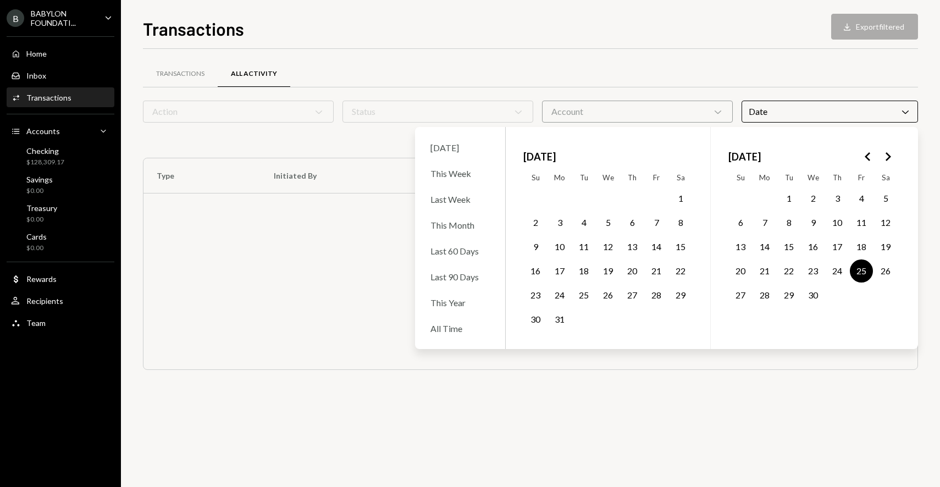
click at [712, 70] on div "Transactions All Activity" at bounding box center [530, 74] width 775 height 28
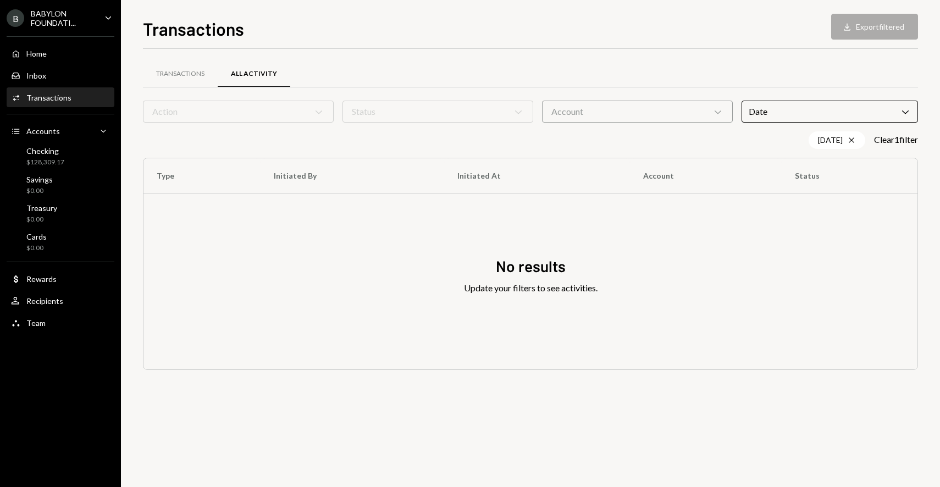
click at [72, 24] on div "BABYLON FOUNDATI..." at bounding box center [63, 18] width 65 height 19
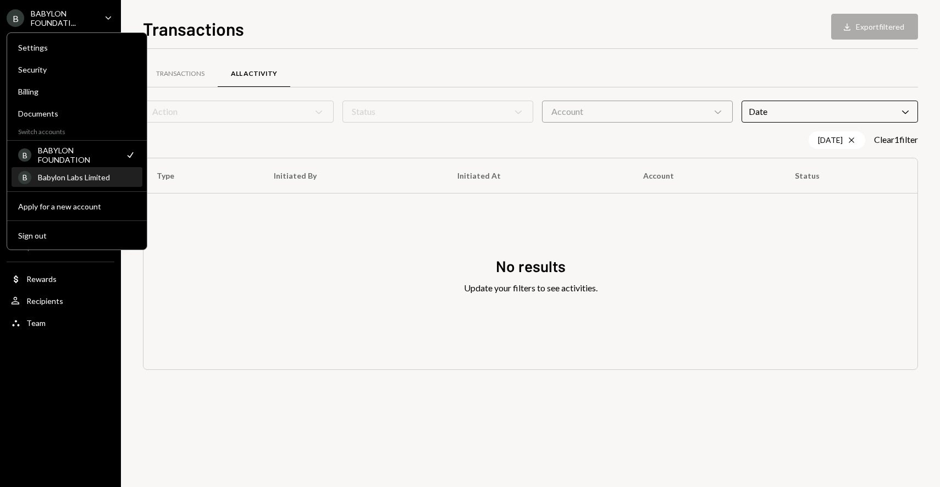
click at [74, 179] on div "Babylon Labs Limited" at bounding box center [87, 177] width 98 height 9
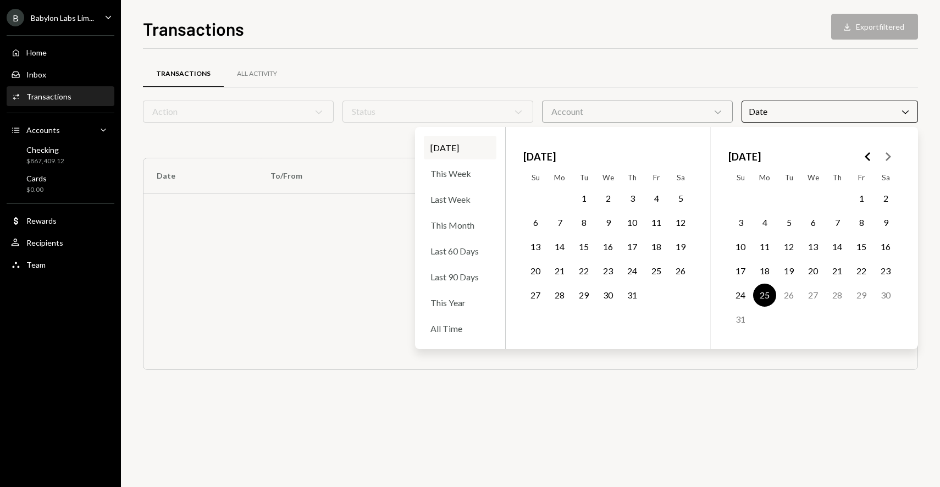
click at [640, 47] on div "Transactions Download Export filtered Transactions All Activity Action Chevron …" at bounding box center [530, 251] width 775 height 472
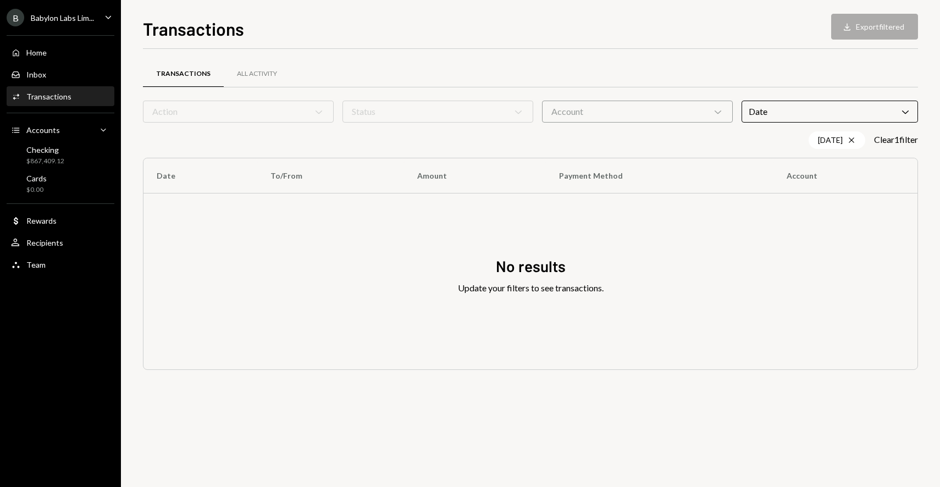
click at [89, 19] on div "Babylon Labs Lim..." at bounding box center [62, 17] width 63 height 9
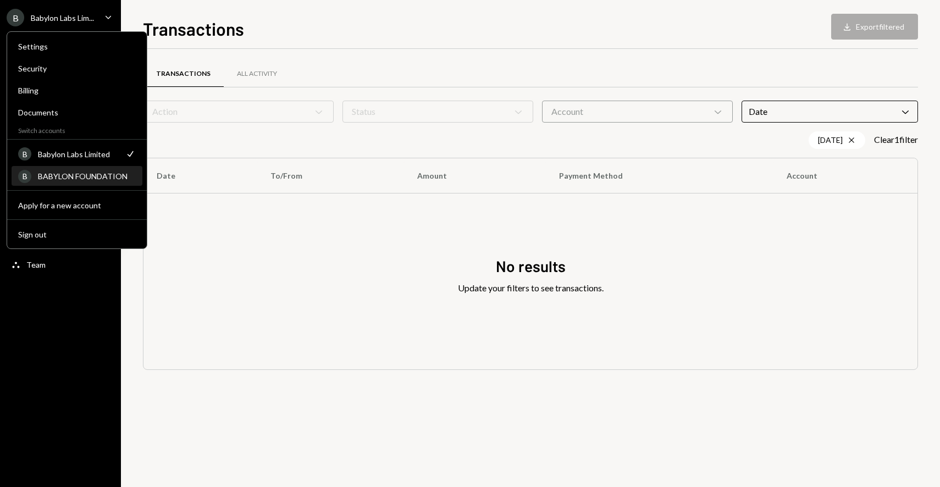
click at [78, 170] on div "B BABYLON FOUNDATION" at bounding box center [77, 176] width 118 height 19
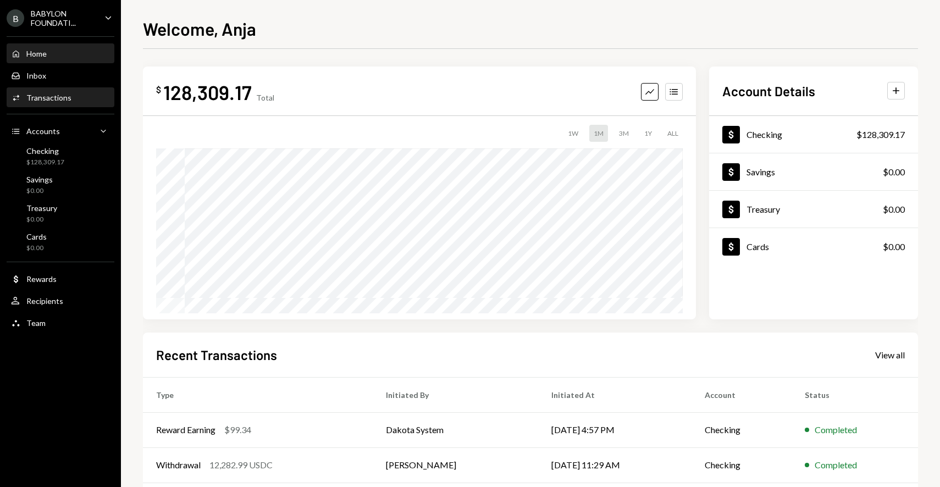
click at [79, 101] on div "Activities Transactions" at bounding box center [60, 98] width 99 height 10
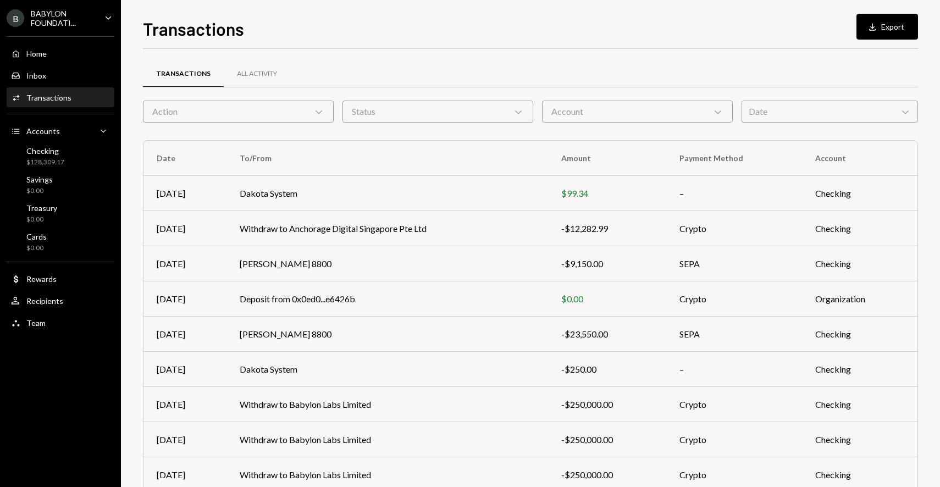
click at [777, 117] on div "Date Chevron Down" at bounding box center [830, 112] width 176 height 22
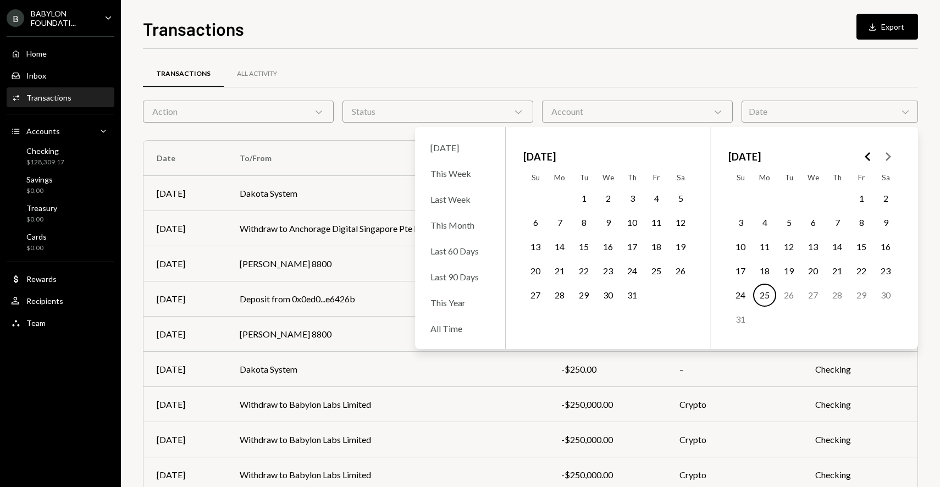
click at [867, 161] on icon "Go to the Previous Month" at bounding box center [867, 156] width 13 height 13
click at [855, 272] on button "25" at bounding box center [861, 270] width 23 height 23
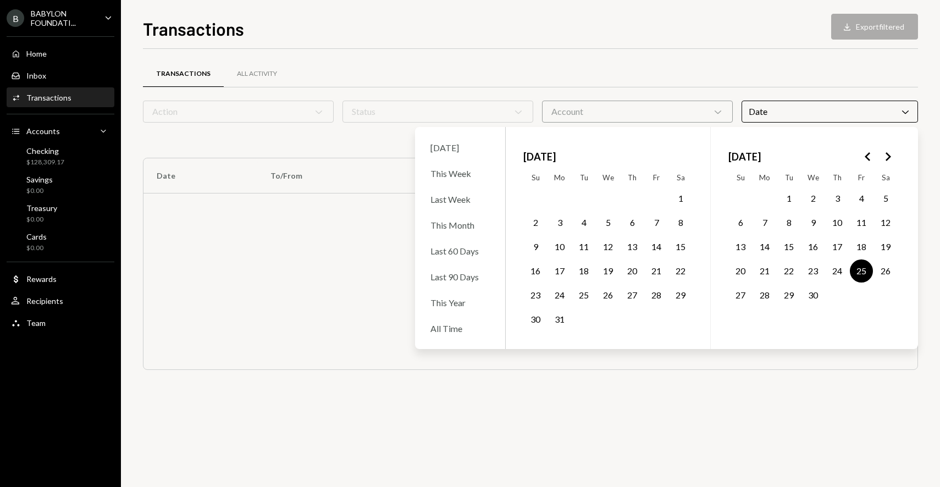
click at [818, 275] on button "23" at bounding box center [812, 270] width 23 height 23
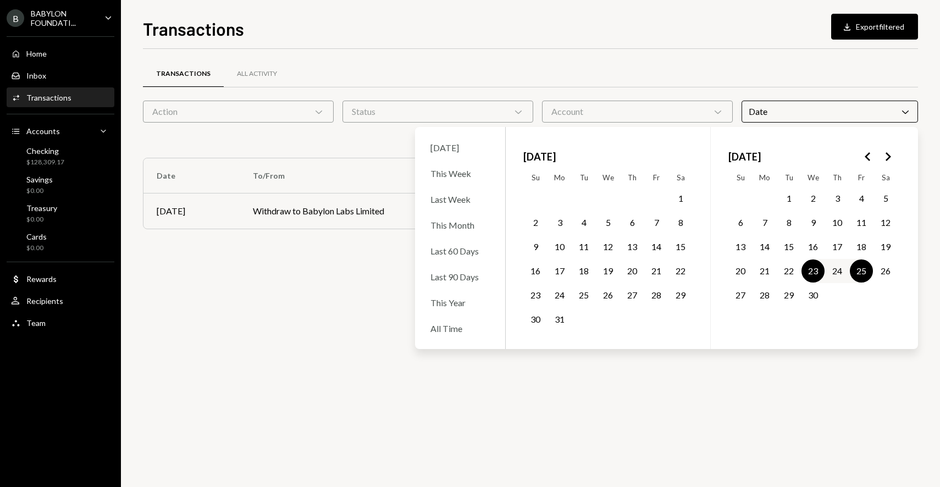
click at [884, 273] on button "26" at bounding box center [885, 270] width 23 height 23
click at [766, 298] on button "28" at bounding box center [764, 295] width 23 height 23
click at [812, 296] on button "30" at bounding box center [812, 295] width 23 height 23
click at [730, 276] on button "20" at bounding box center [740, 270] width 23 height 23
click at [565, 41] on div "Transactions Download Export filtered Transactions All Activity Action Chevron …" at bounding box center [530, 251] width 775 height 472
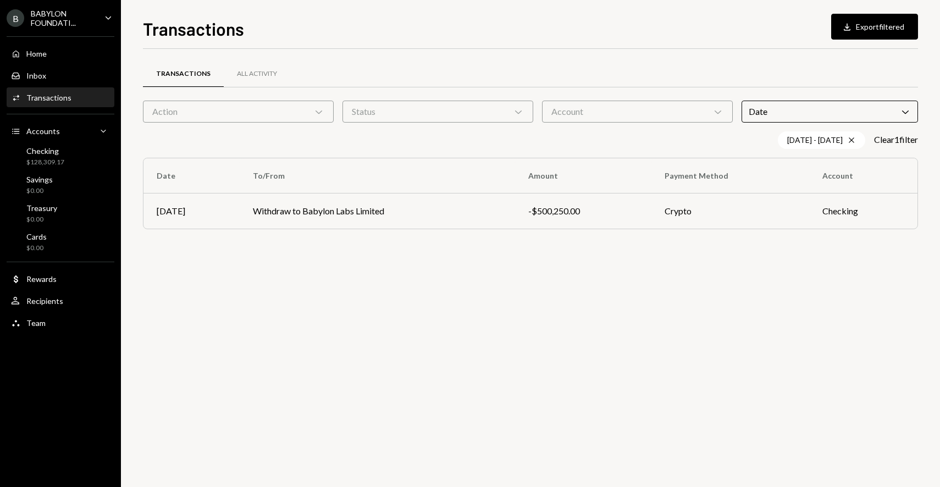
click at [565, 41] on div "Transactions Download Export filtered Transactions All Activity Action Chevron …" at bounding box center [530, 251] width 775 height 472
